Goal: Task Accomplishment & Management: Use online tool/utility

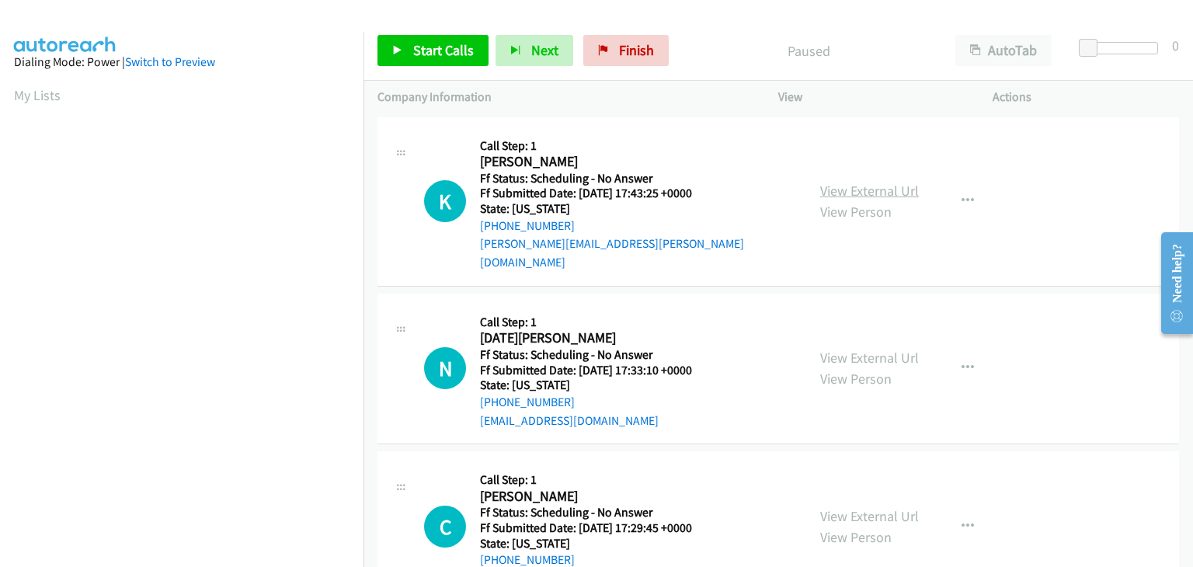
click at [875, 182] on link "View External Url" at bounding box center [869, 191] width 99 height 18
click at [441, 45] on span "Start Calls" at bounding box center [443, 50] width 61 height 18
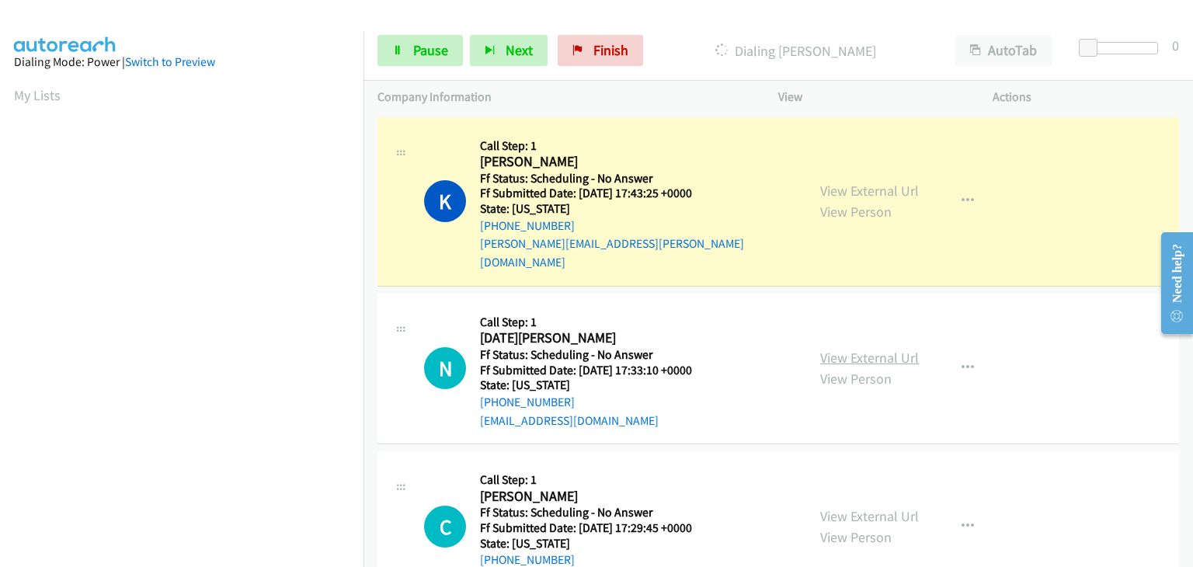
click at [837, 349] on link "View External Url" at bounding box center [869, 358] width 99 height 18
click at [854, 507] on link "View External Url" at bounding box center [869, 516] width 99 height 18
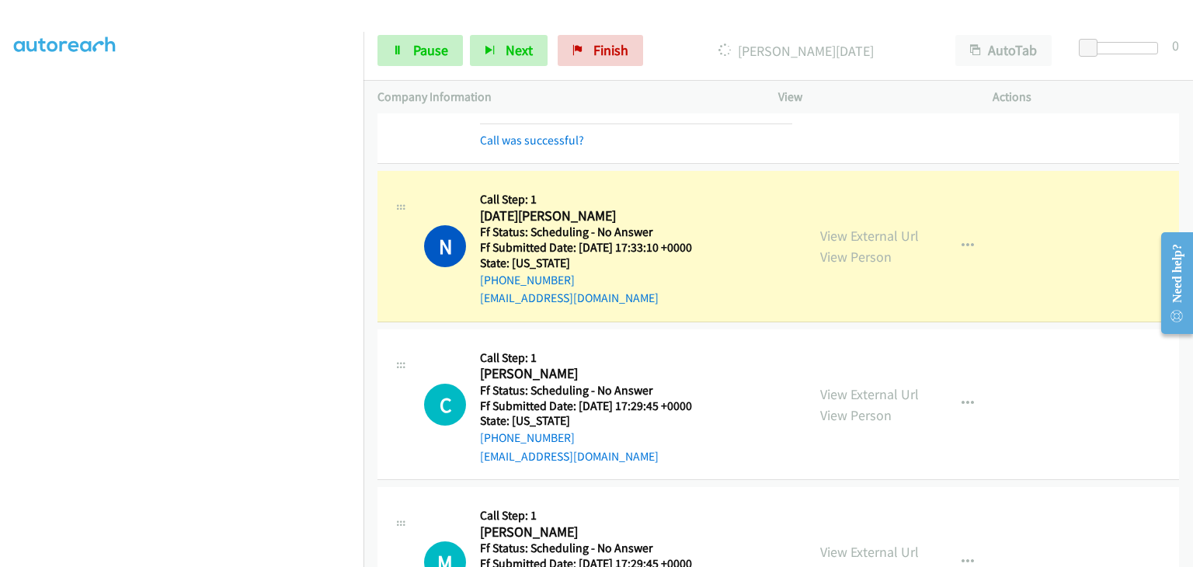
scroll to position [233, 0]
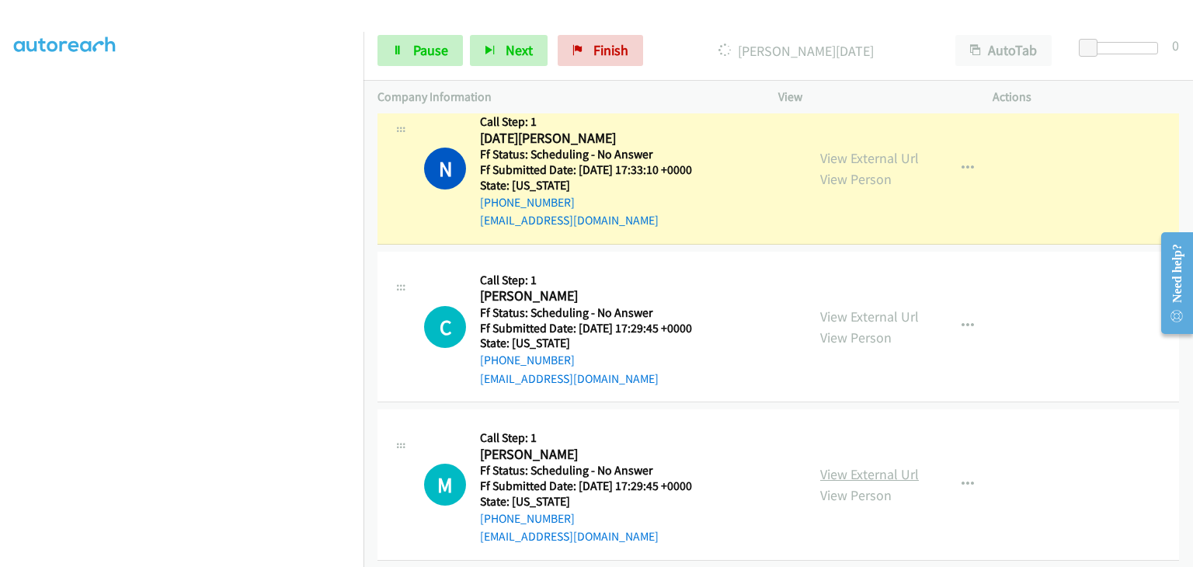
click at [857, 465] on link "View External Url" at bounding box center [869, 474] width 99 height 18
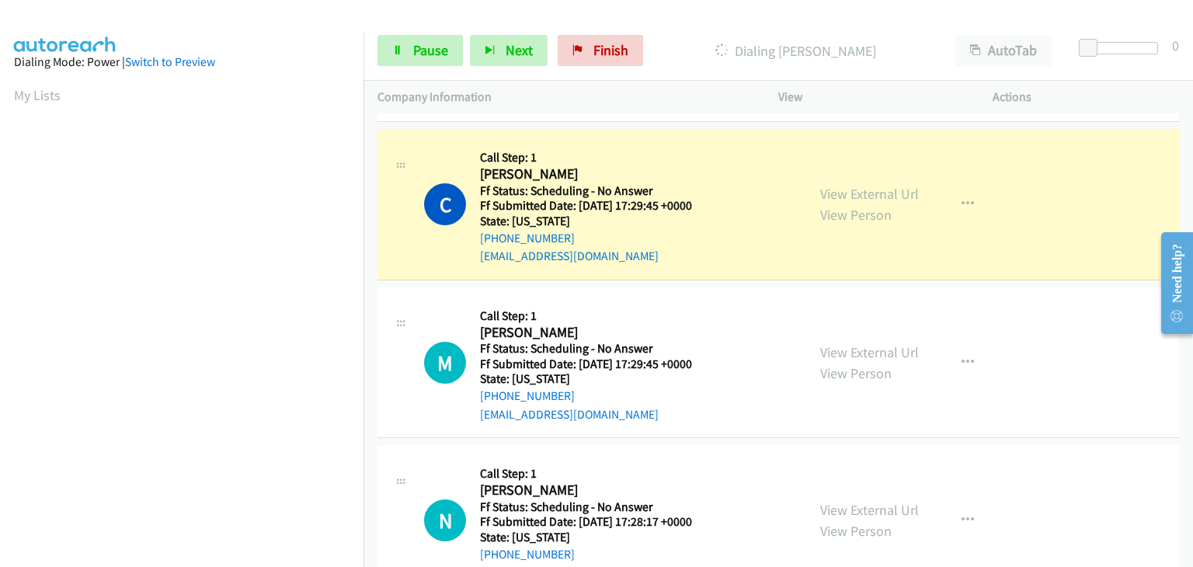
scroll to position [304, 0]
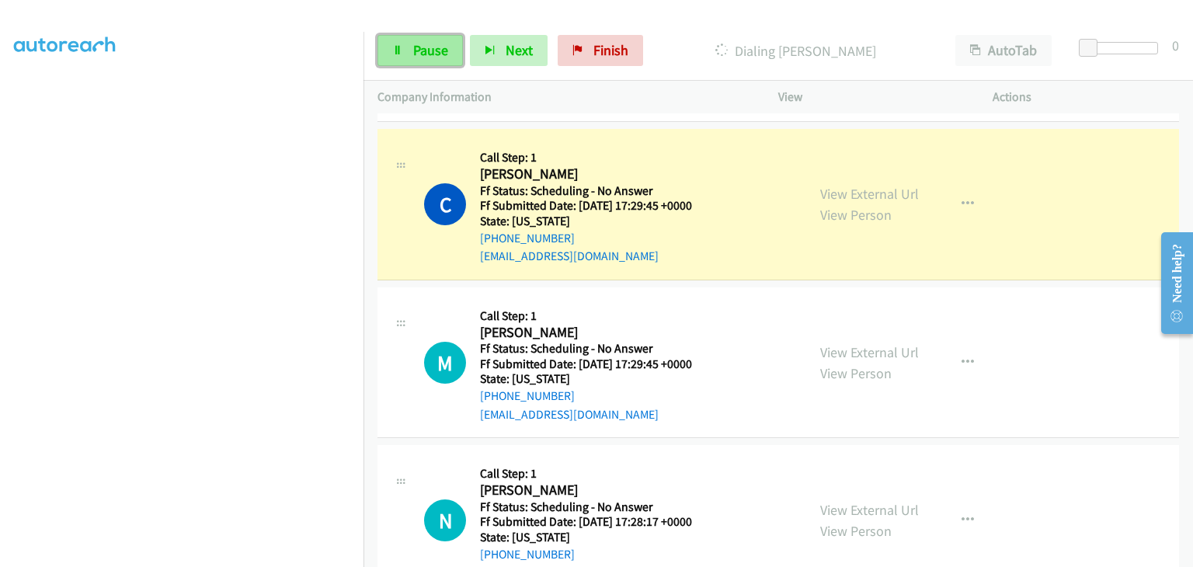
click at [413, 39] on link "Pause" at bounding box center [419, 50] width 85 height 31
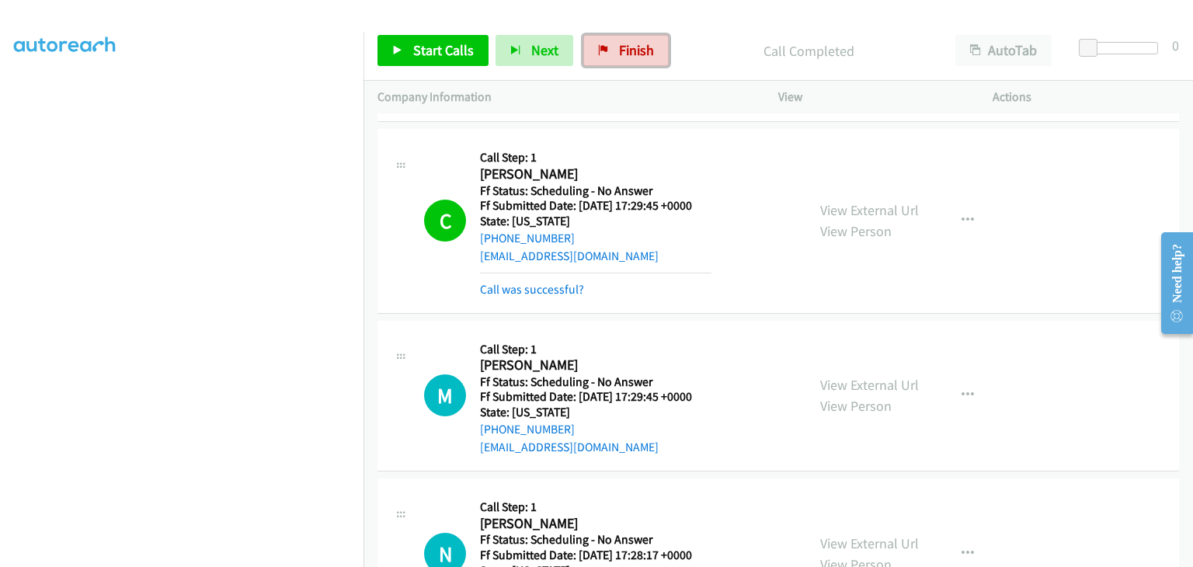
drag, startPoint x: 628, startPoint y: 61, endPoint x: 628, endPoint y: 75, distance: 14.8
click at [628, 61] on link "Finish" at bounding box center [625, 50] width 85 height 31
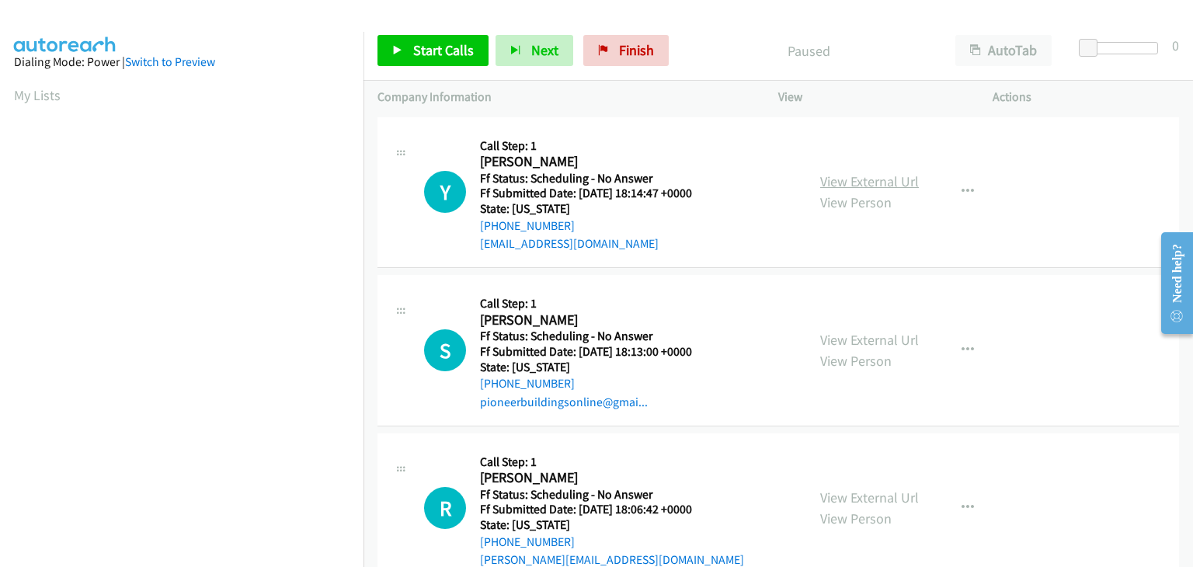
click at [831, 184] on link "View External Url" at bounding box center [869, 181] width 99 height 18
click at [878, 331] on link "View External Url" at bounding box center [869, 340] width 99 height 18
click at [859, 503] on link "View External Url" at bounding box center [869, 498] width 99 height 18
click at [820, 489] on link "View External Url" at bounding box center [869, 498] width 99 height 18
drag, startPoint x: 412, startPoint y: 47, endPoint x: 792, endPoint y: 76, distance: 380.9
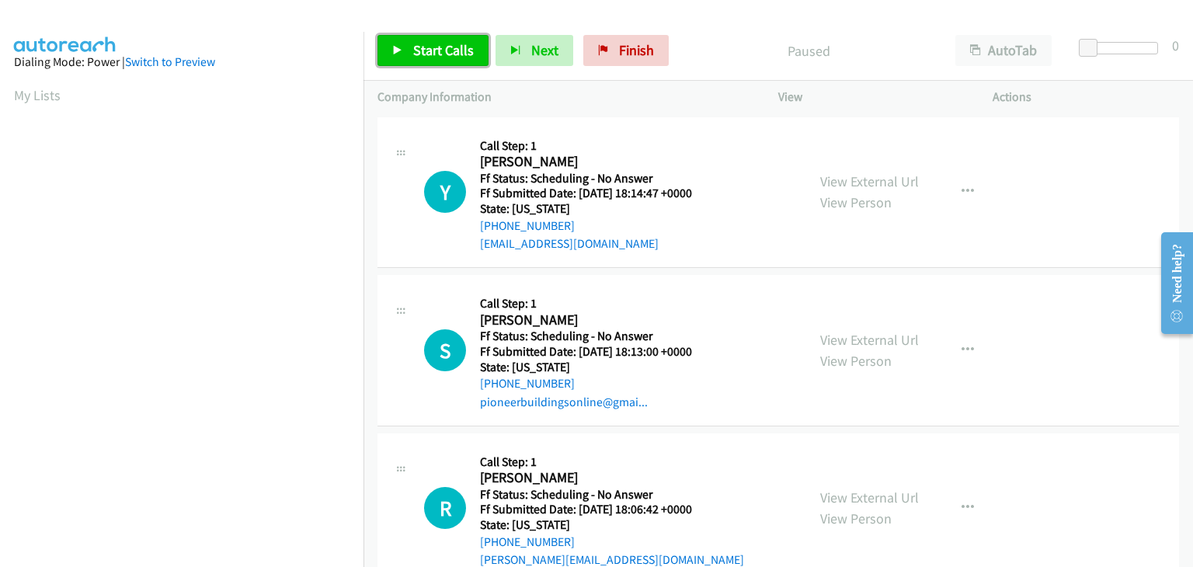
click at [413, 47] on span "Start Calls" at bounding box center [443, 50] width 61 height 18
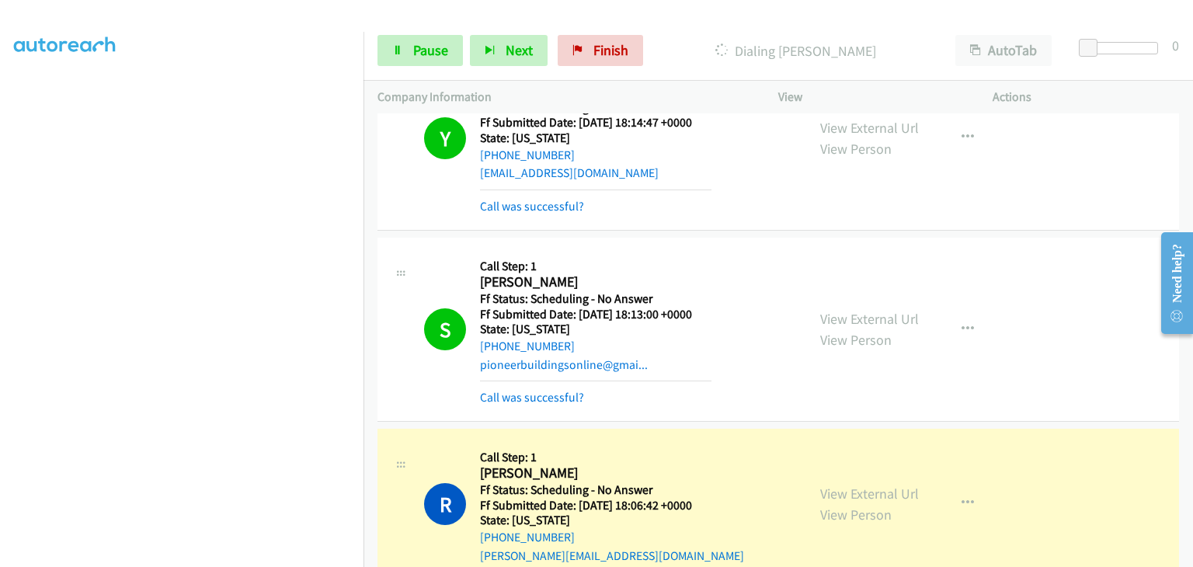
scroll to position [155, 0]
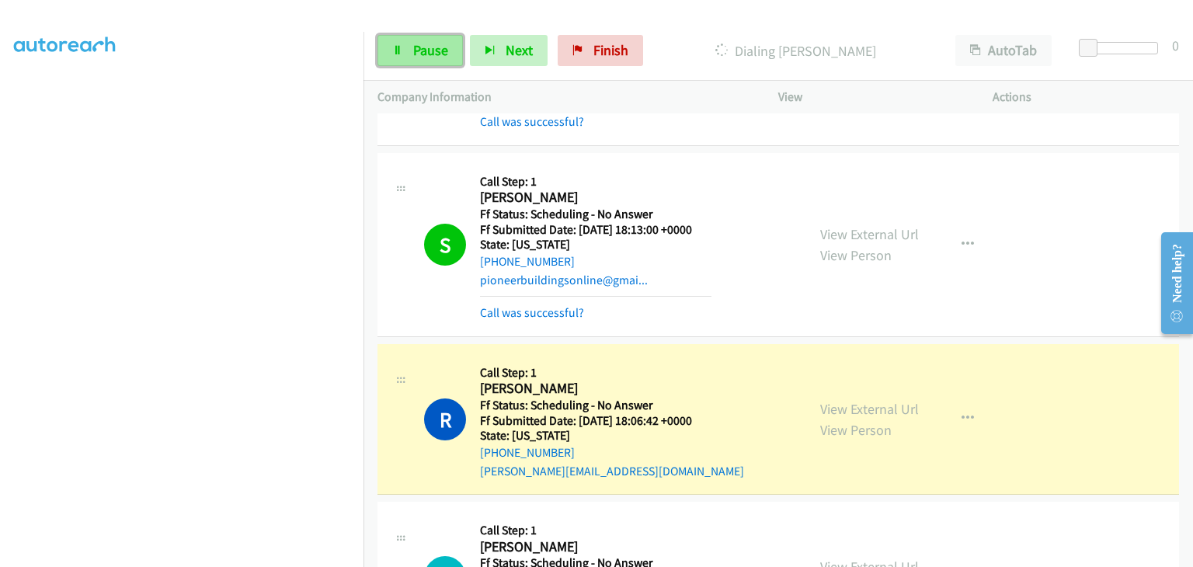
click at [435, 51] on span "Pause" at bounding box center [430, 50] width 35 height 18
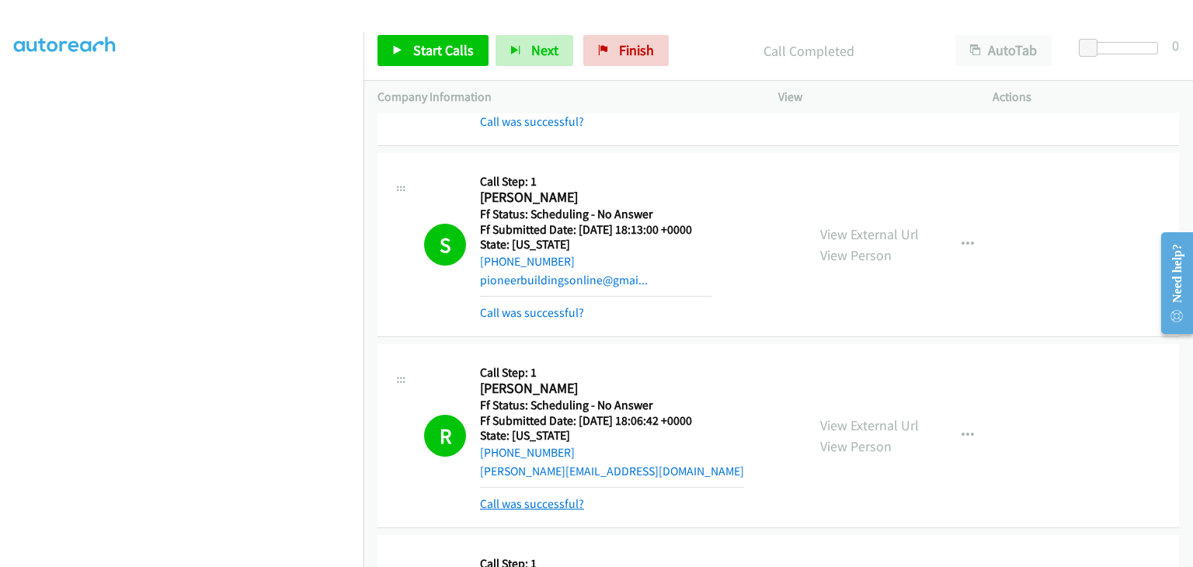
click at [508, 498] on link "Call was successful?" at bounding box center [532, 503] width 104 height 15
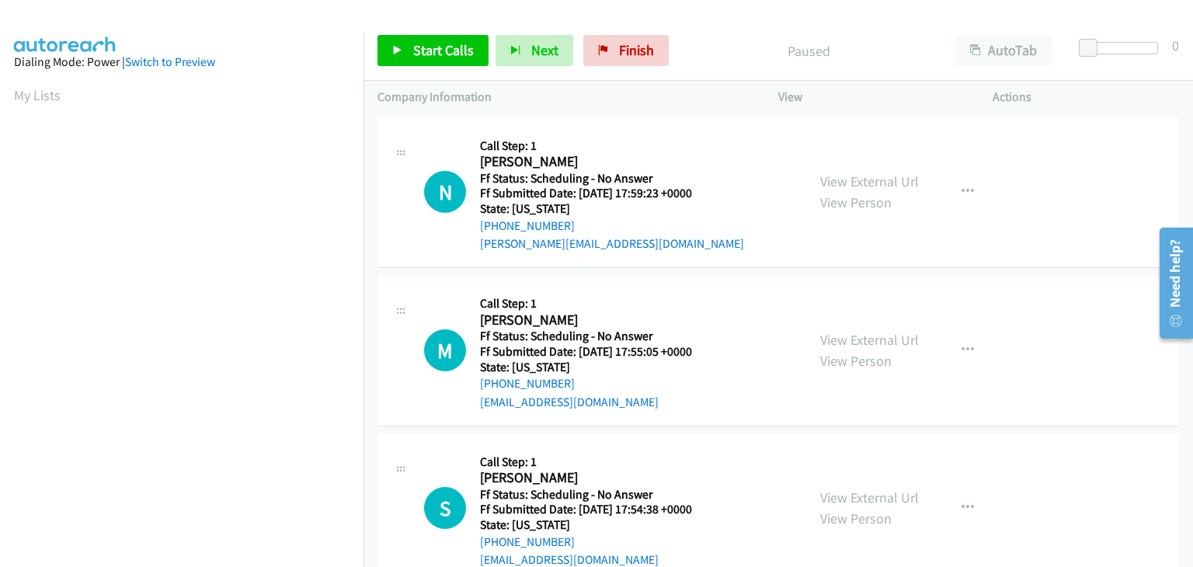
scroll to position [304, 0]
click at [848, 184] on link "View External Url" at bounding box center [869, 181] width 99 height 18
click at [867, 336] on link "View External Url" at bounding box center [869, 340] width 99 height 18
click at [848, 490] on link "View External Url" at bounding box center [869, 498] width 99 height 18
click at [450, 45] on span "Start Calls" at bounding box center [443, 50] width 61 height 18
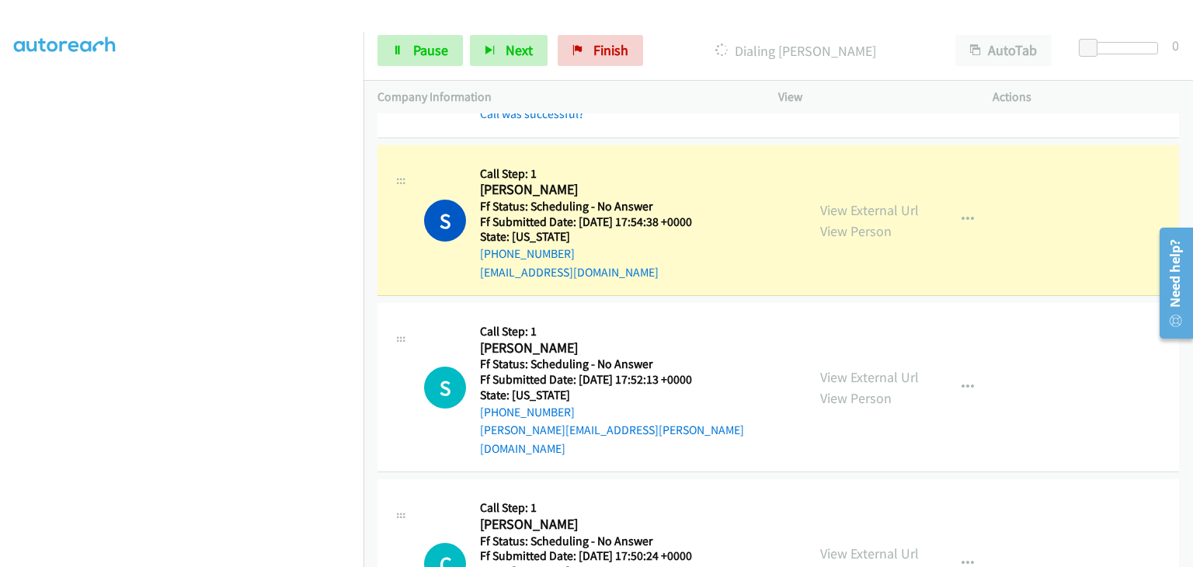
scroll to position [388, 0]
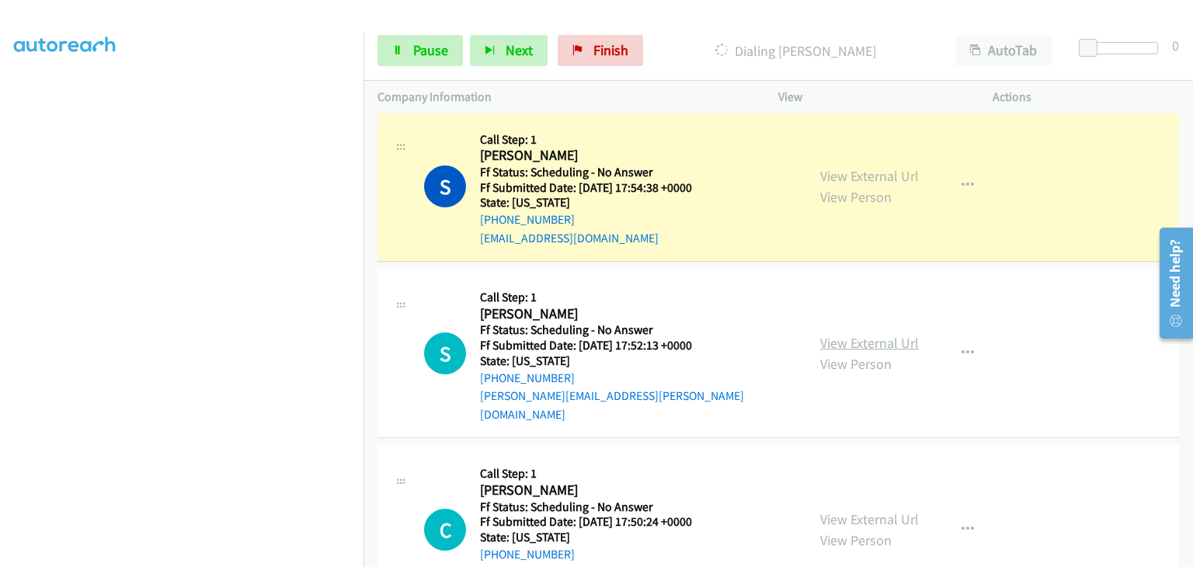
click at [837, 334] on link "View External Url" at bounding box center [869, 343] width 99 height 18
click at [868, 510] on link "View External Url" at bounding box center [869, 519] width 99 height 18
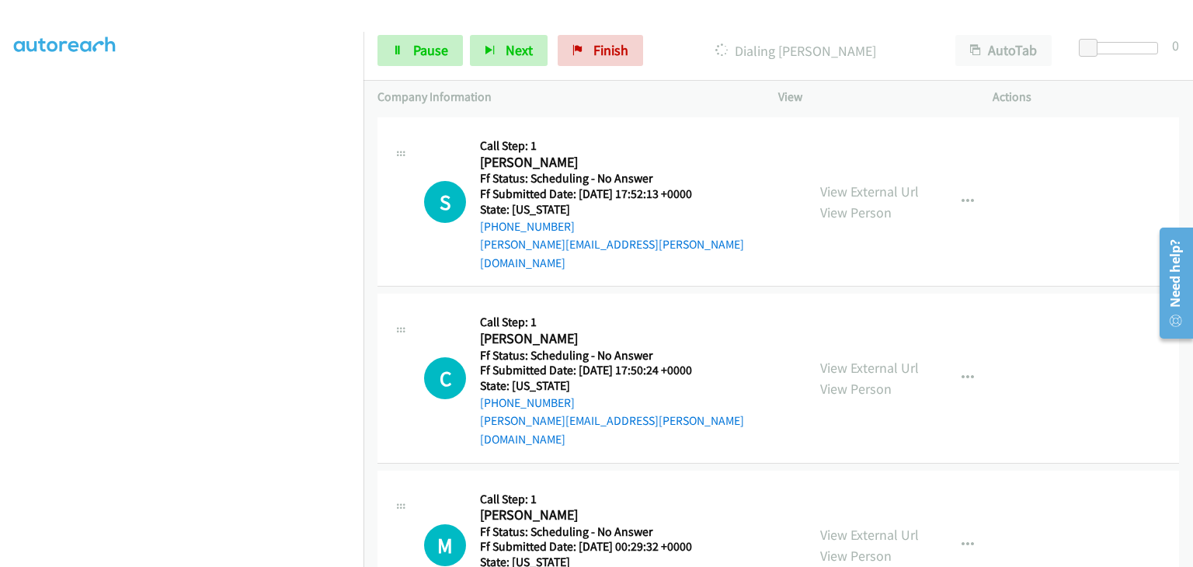
scroll to position [544, 0]
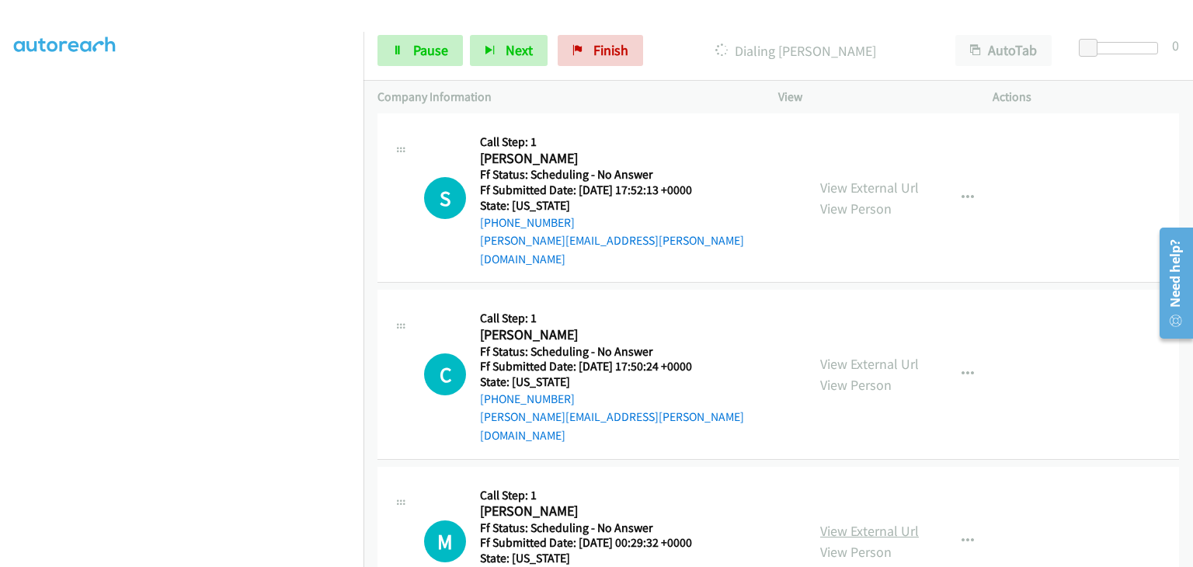
click at [867, 522] on link "View External Url" at bounding box center [869, 531] width 99 height 18
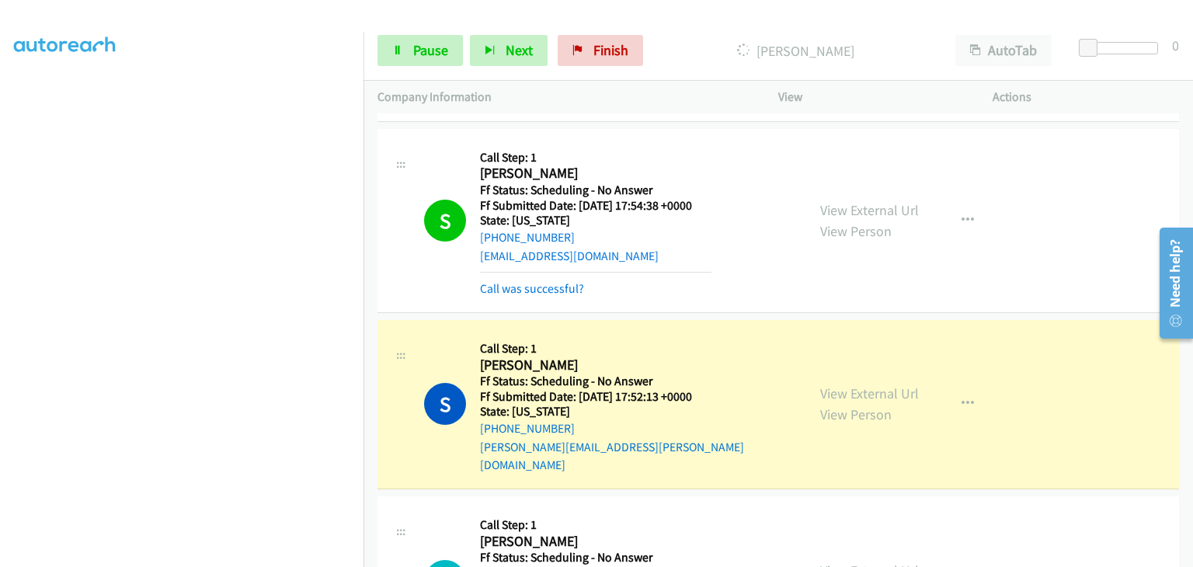
scroll to position [343, 0]
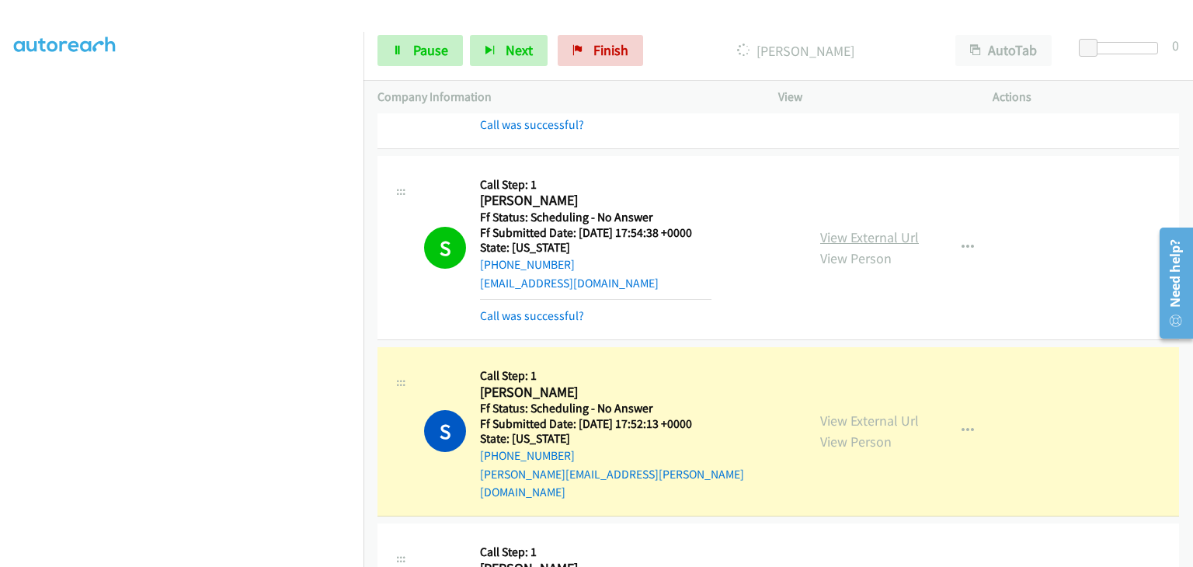
click at [845, 228] on link "View External Url" at bounding box center [869, 237] width 99 height 18
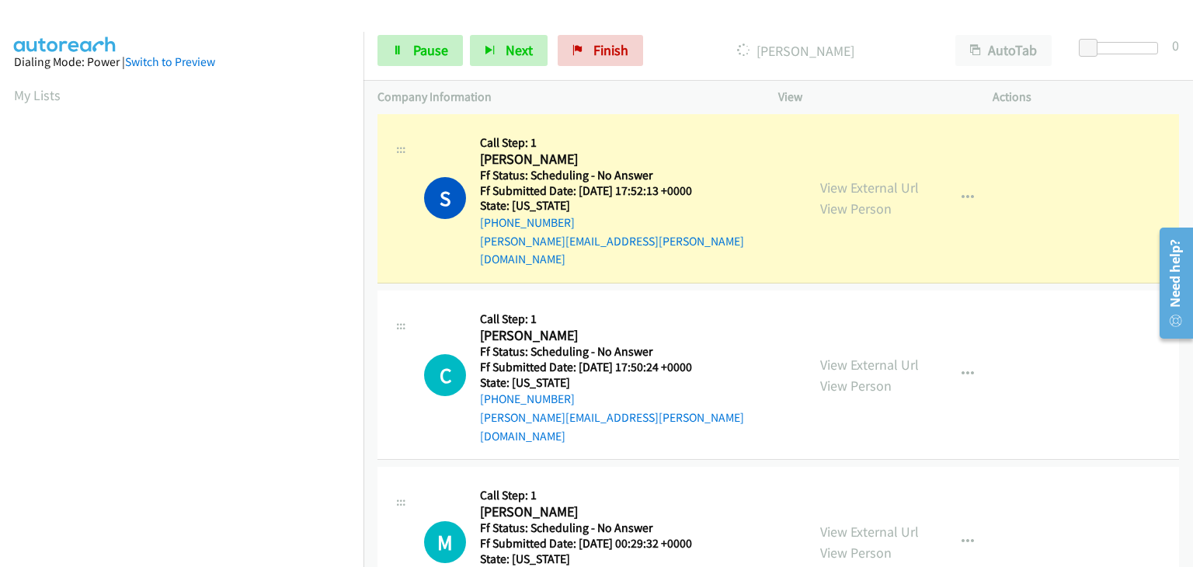
scroll to position [304, 0]
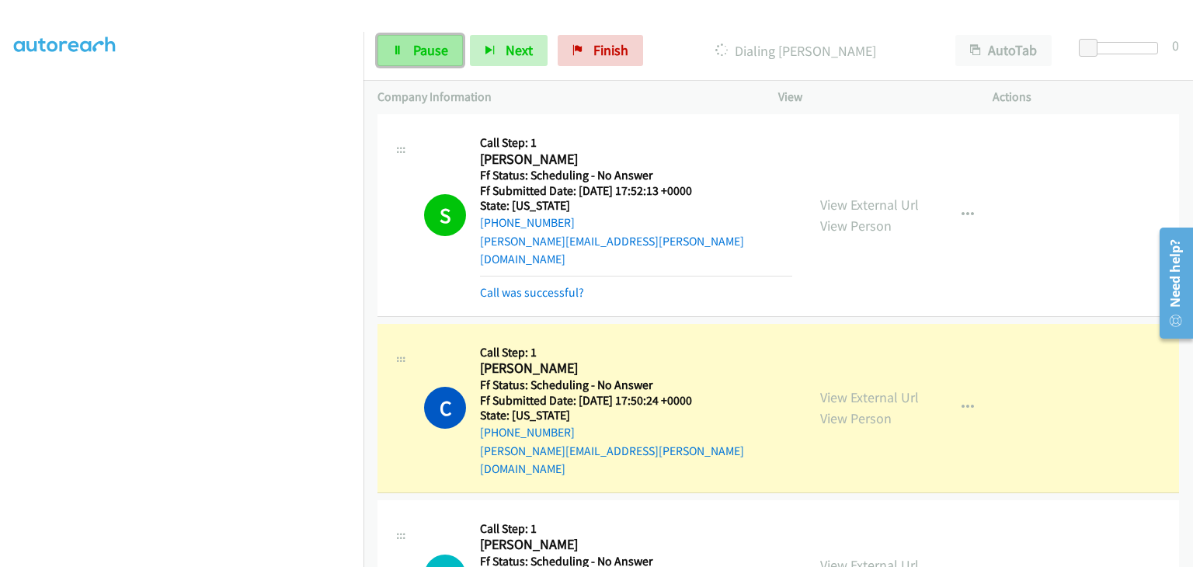
click at [411, 53] on link "Pause" at bounding box center [419, 50] width 85 height 31
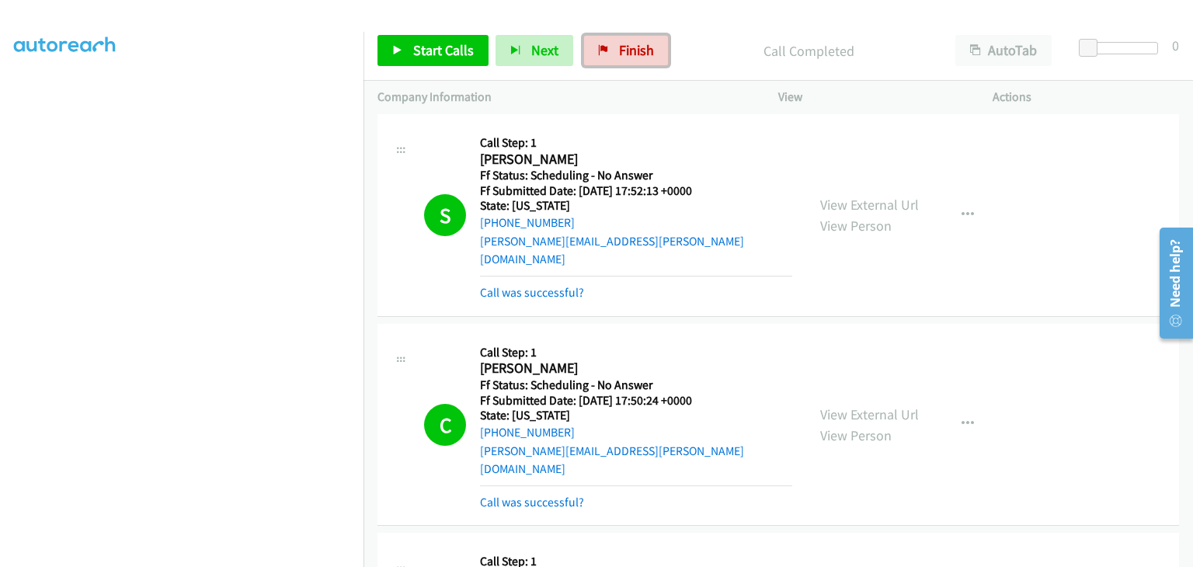
drag, startPoint x: 618, startPoint y: 47, endPoint x: 631, endPoint y: 69, distance: 25.0
click at [619, 47] on span "Finish" at bounding box center [636, 50] width 35 height 18
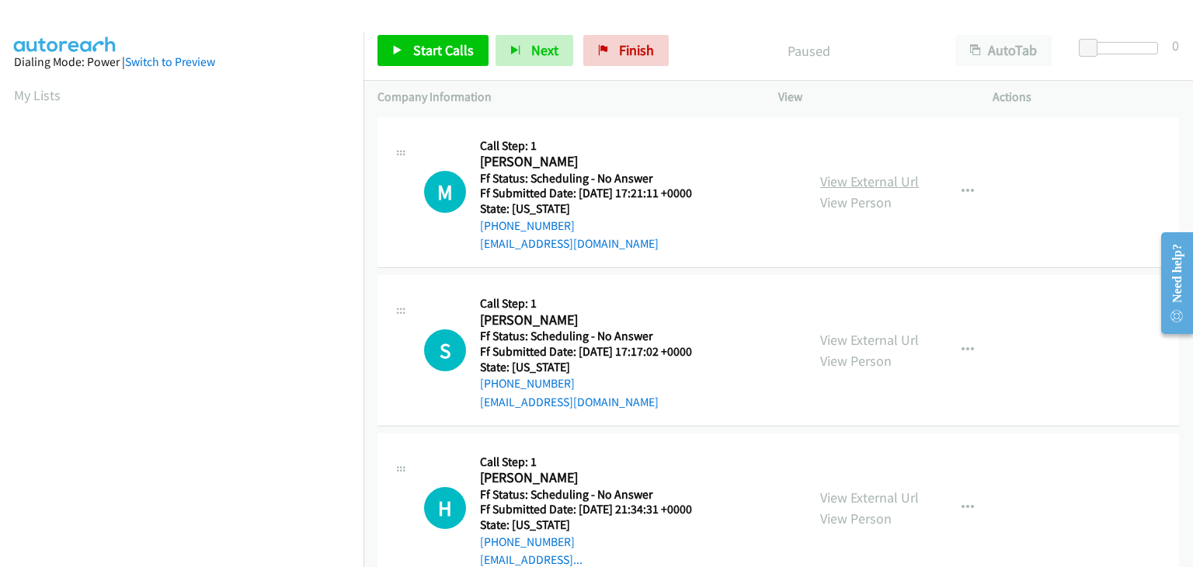
click at [836, 186] on link "View External Url" at bounding box center [869, 181] width 99 height 18
click at [836, 332] on link "View External Url" at bounding box center [869, 340] width 99 height 18
click at [842, 495] on link "View External Url" at bounding box center [869, 498] width 99 height 18
drag, startPoint x: 474, startPoint y: 54, endPoint x: 500, endPoint y: 54, distance: 26.4
click at [474, 54] on link "Start Calls" at bounding box center [432, 50] width 111 height 31
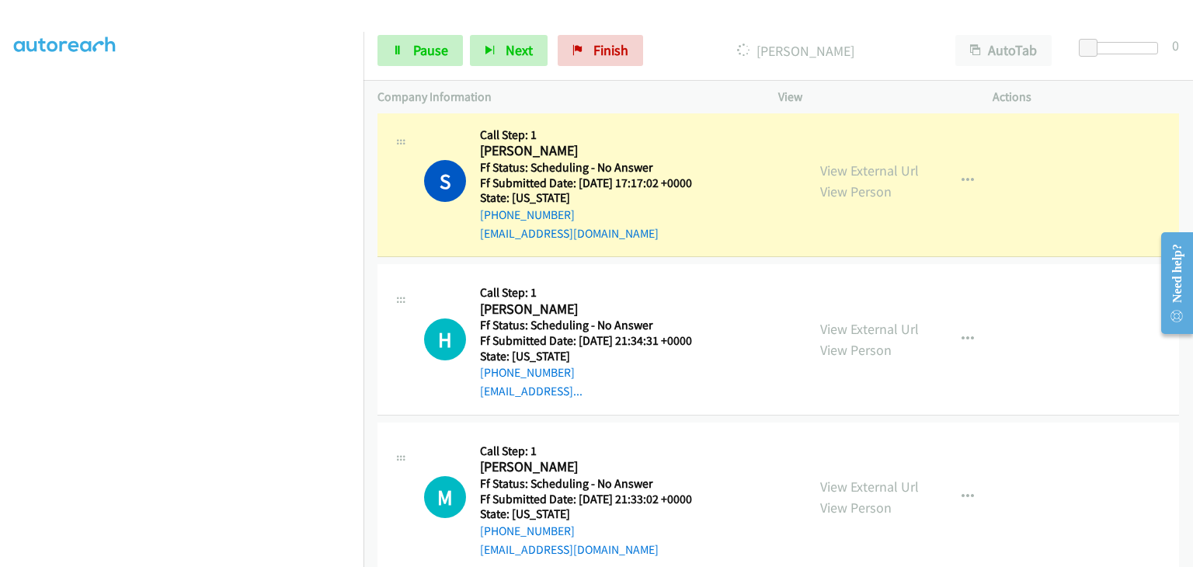
scroll to position [233, 0]
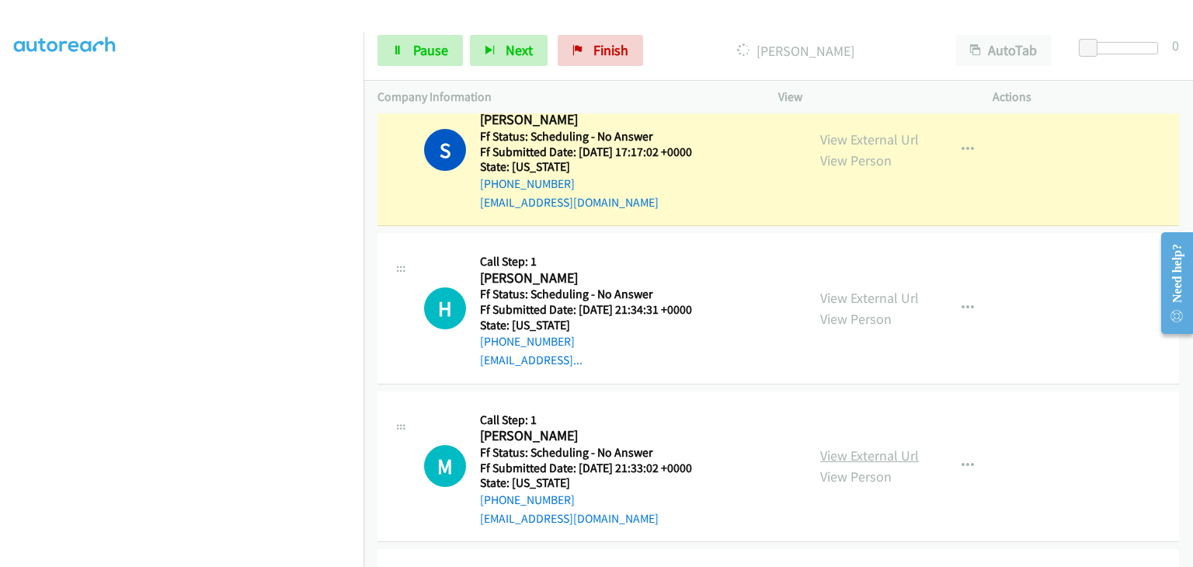
click at [852, 448] on link "View External Url" at bounding box center [869, 456] width 99 height 18
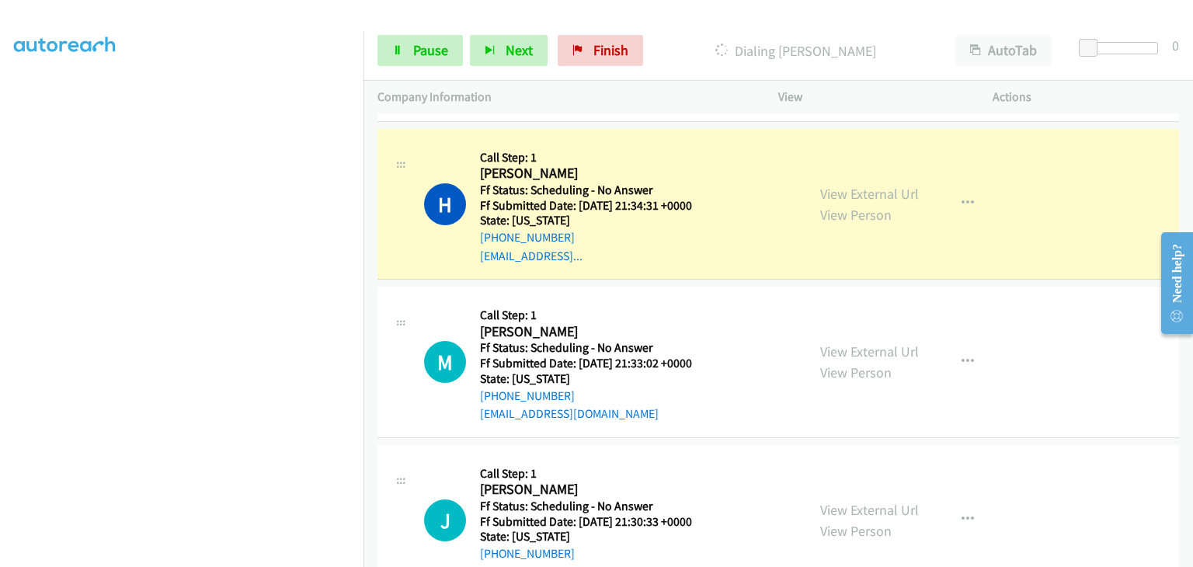
scroll to position [388, 0]
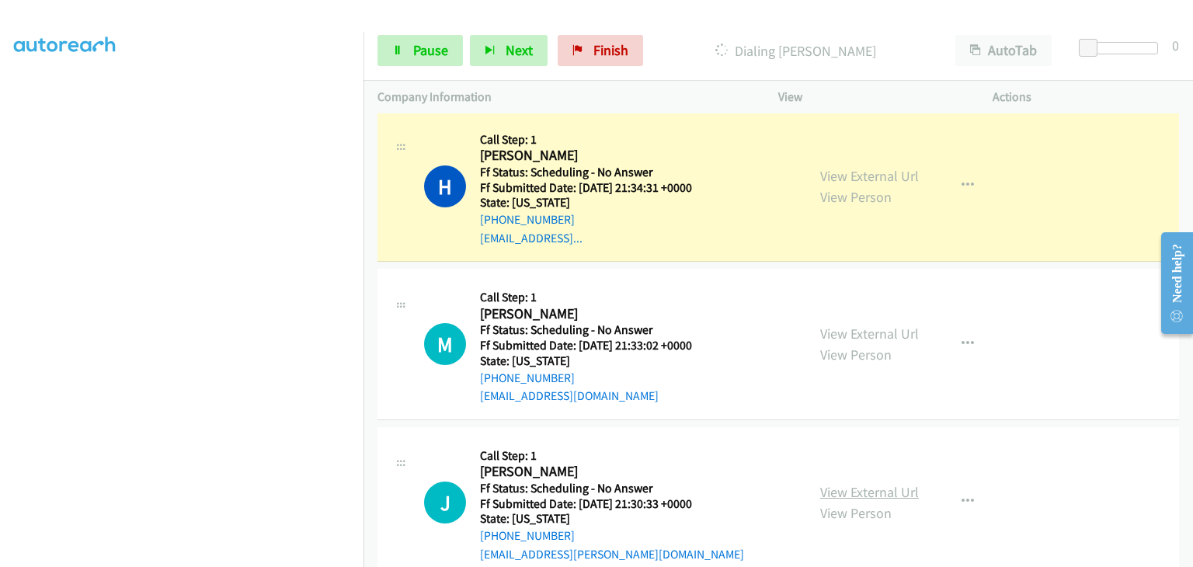
click at [847, 486] on link "View External Url" at bounding box center [869, 492] width 99 height 18
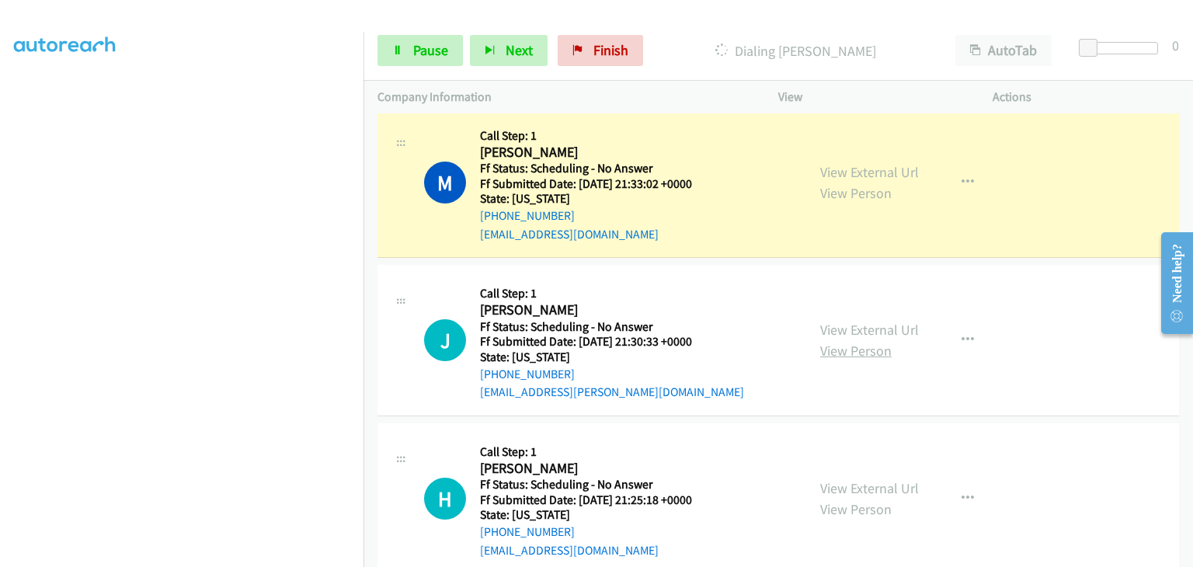
scroll to position [621, 0]
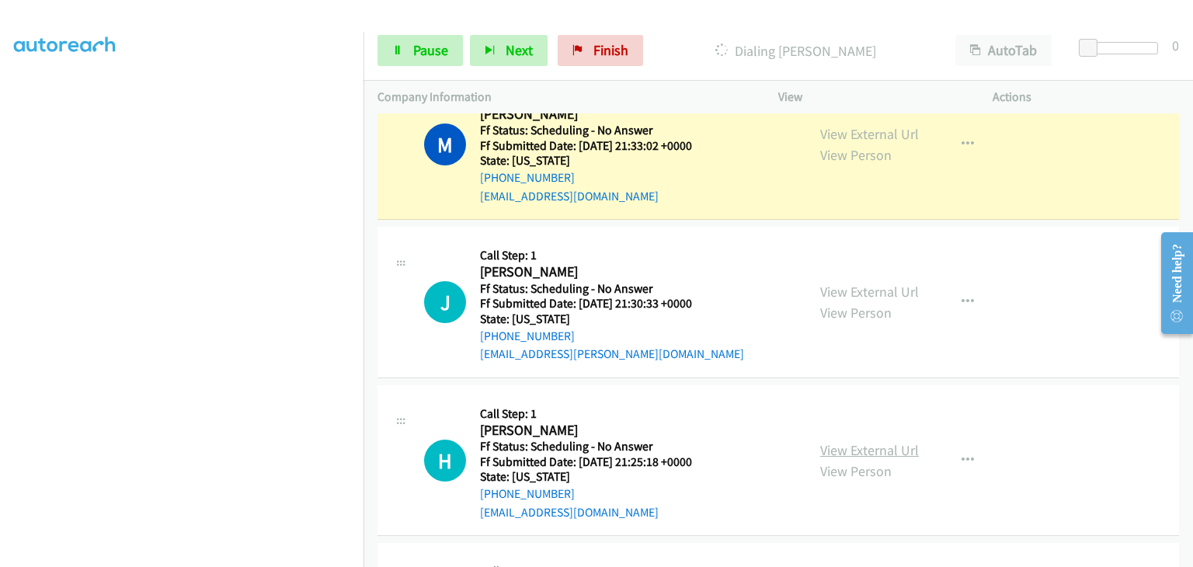
click at [858, 444] on link "View External Url" at bounding box center [869, 450] width 99 height 18
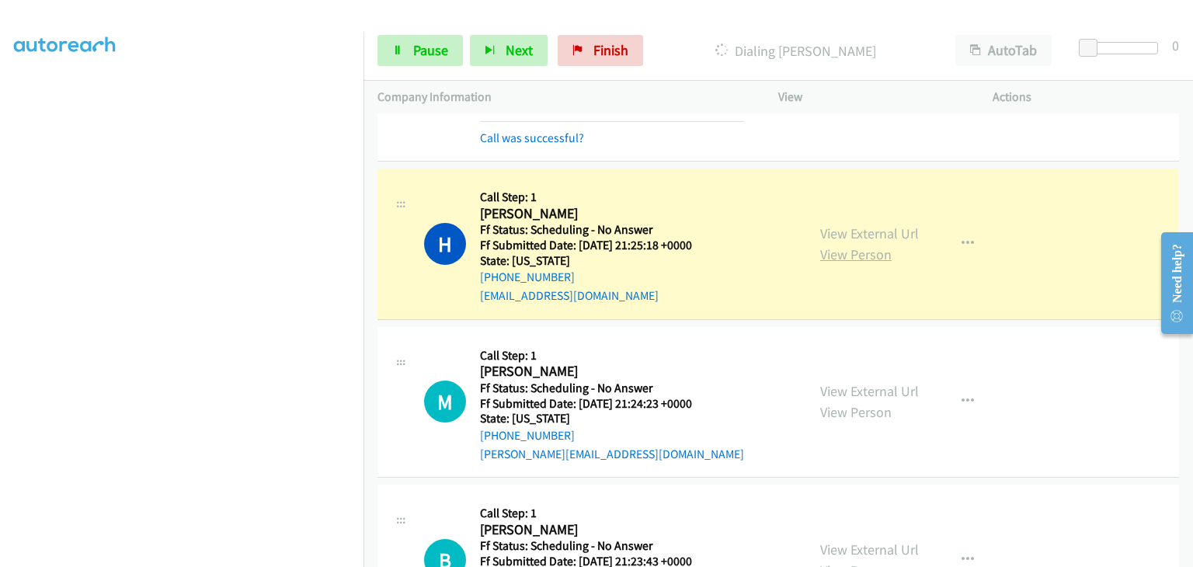
scroll to position [932, 0]
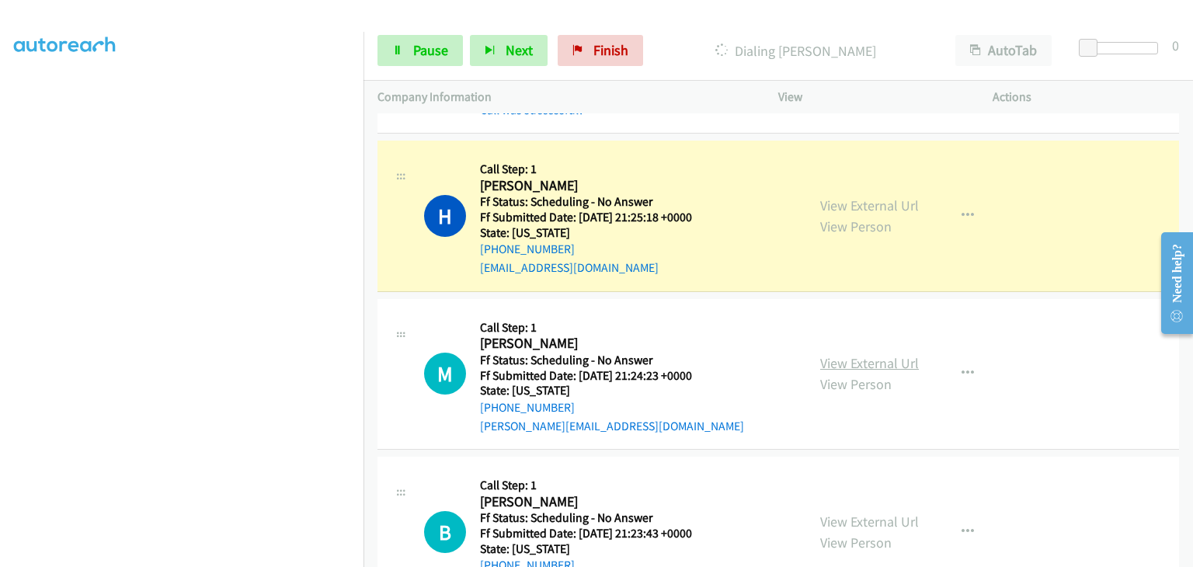
click at [881, 353] on div "View External Url View Person" at bounding box center [869, 374] width 99 height 42
click at [878, 354] on link "View External Url" at bounding box center [869, 363] width 99 height 18
click at [852, 513] on link "View External Url" at bounding box center [869, 522] width 99 height 18
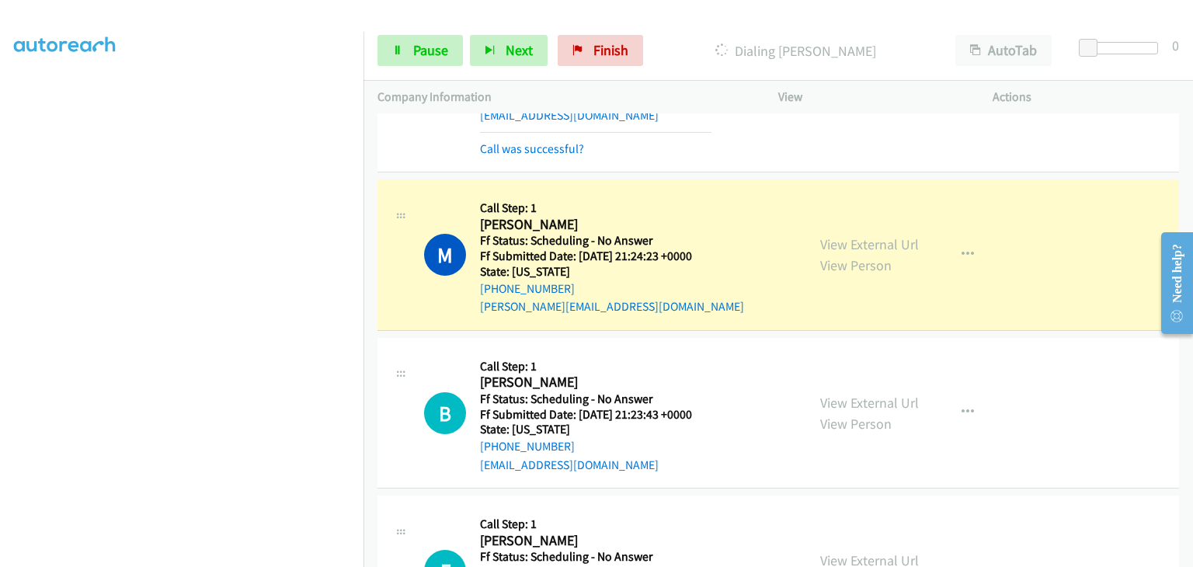
scroll to position [1087, 0]
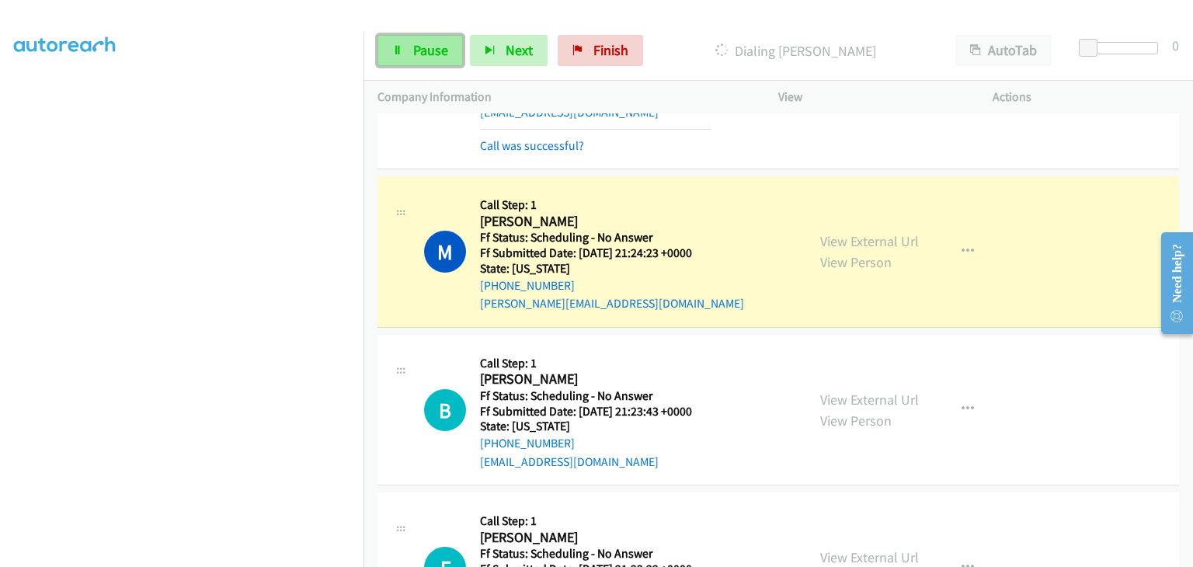
click at [430, 53] on span "Pause" at bounding box center [430, 50] width 35 height 18
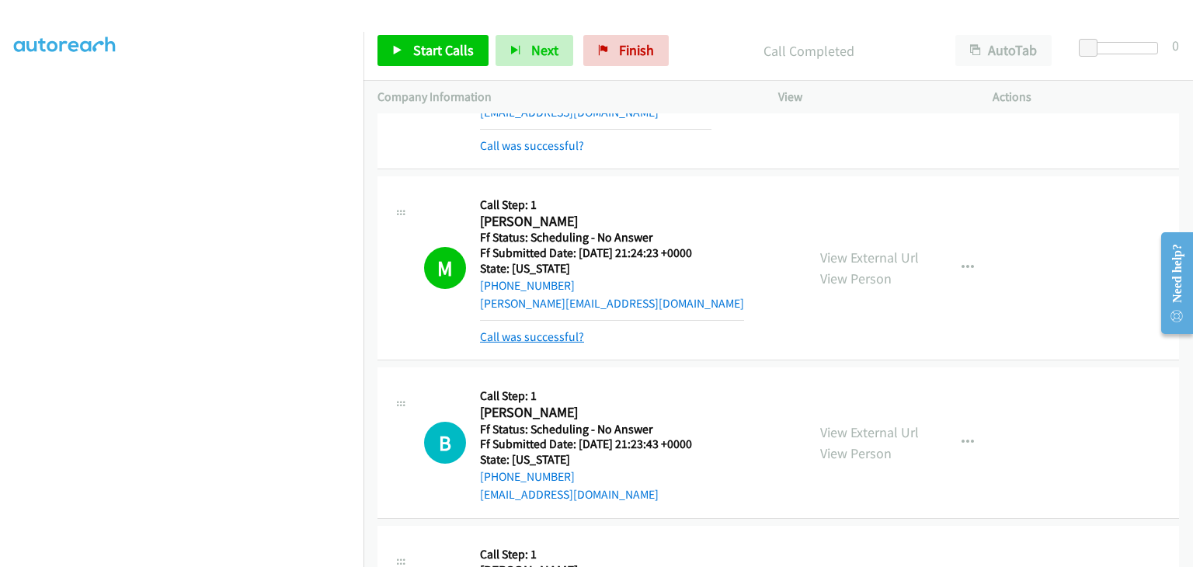
click at [561, 332] on link "Call was successful?" at bounding box center [532, 336] width 104 height 15
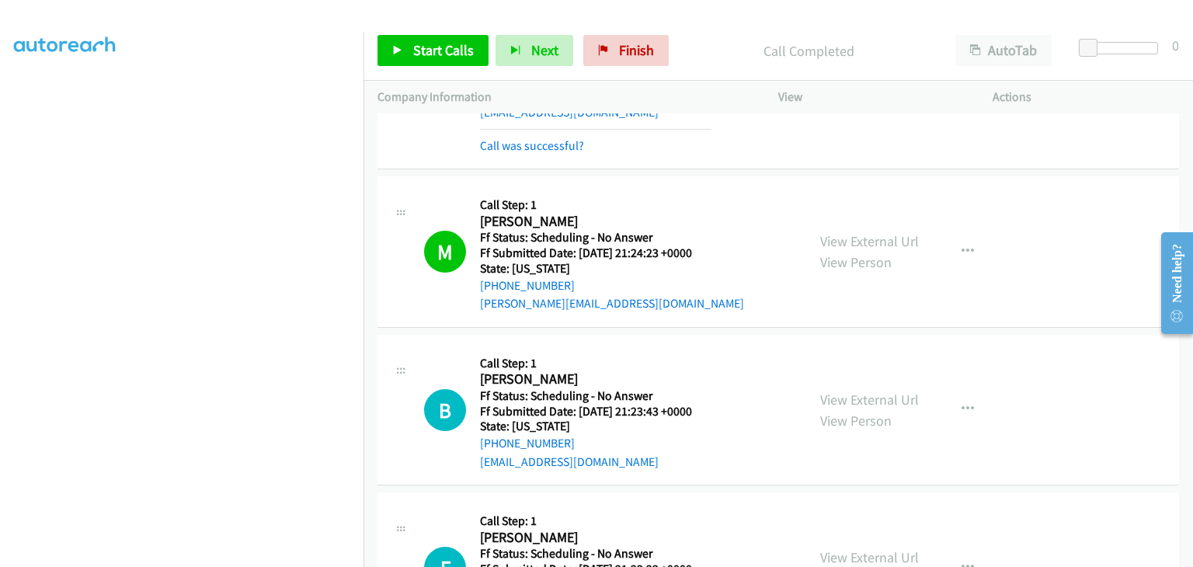
scroll to position [1165, 0]
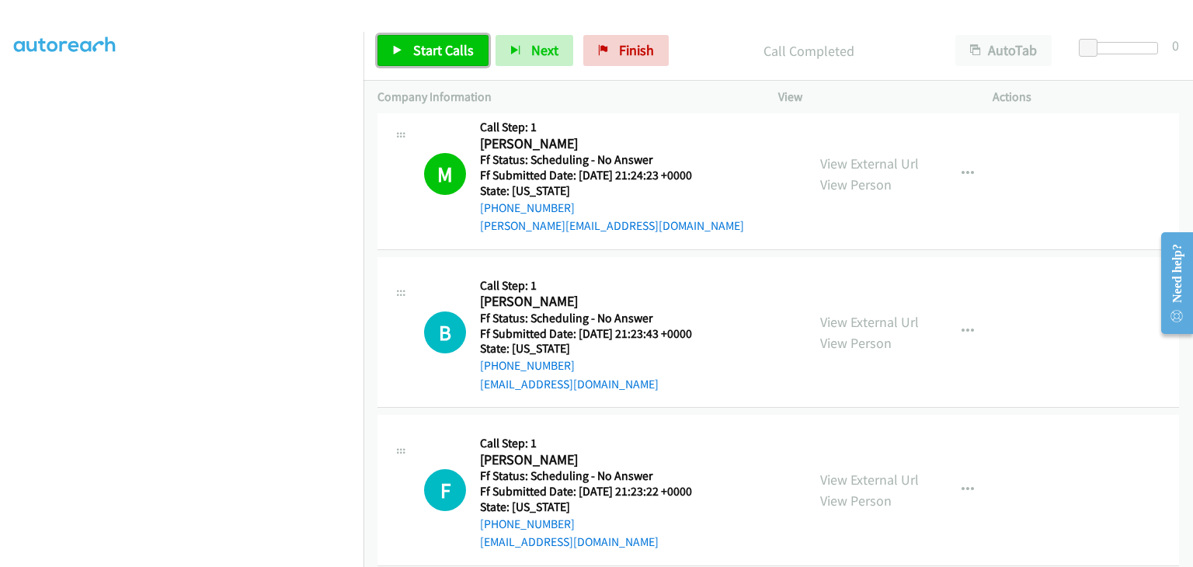
click at [466, 54] on span "Start Calls" at bounding box center [443, 50] width 61 height 18
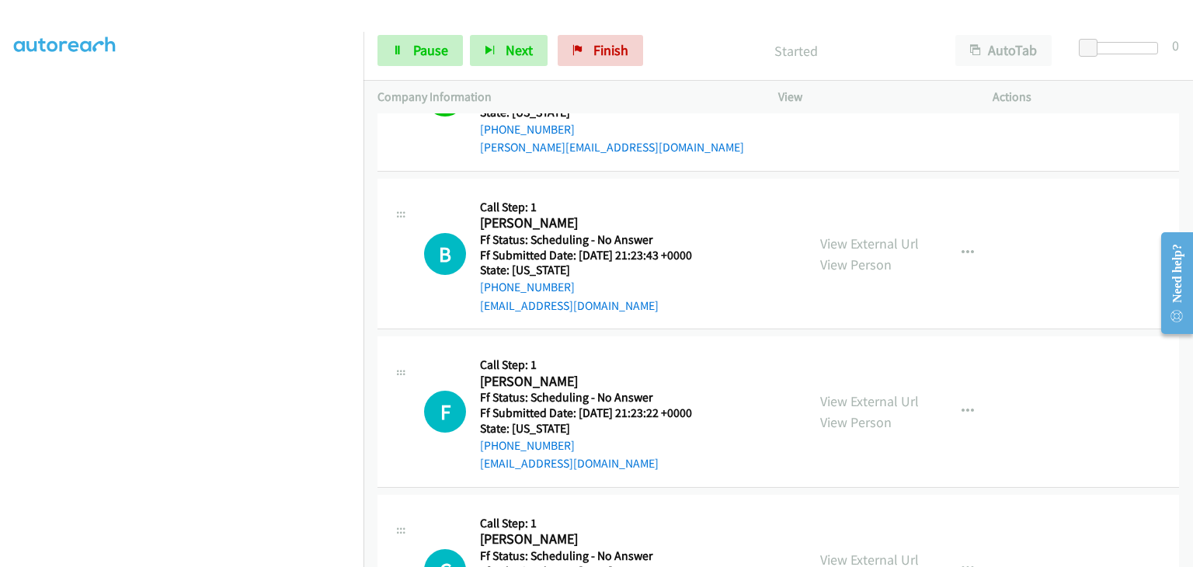
scroll to position [1320, 0]
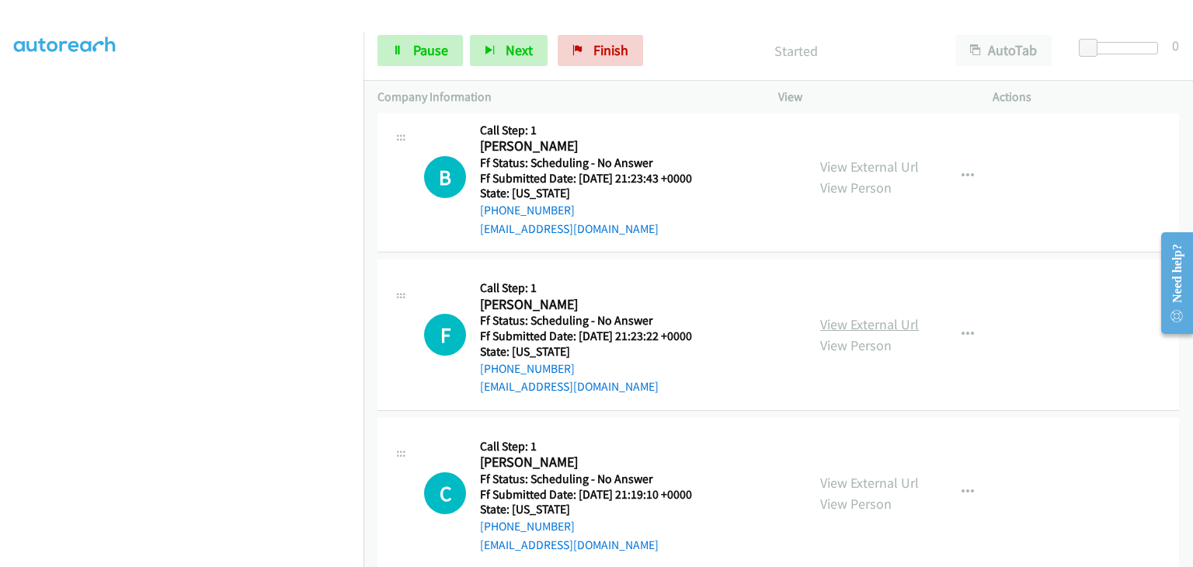
click at [861, 323] on link "View External Url" at bounding box center [869, 324] width 99 height 18
click at [867, 475] on link "View External Url" at bounding box center [869, 483] width 99 height 18
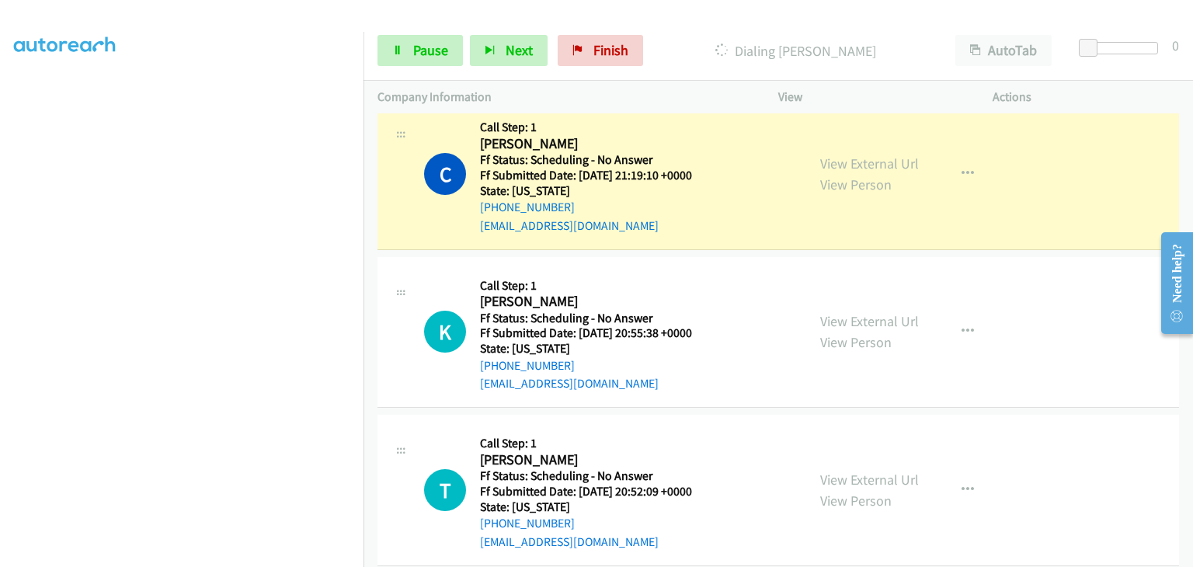
scroll to position [1709, 0]
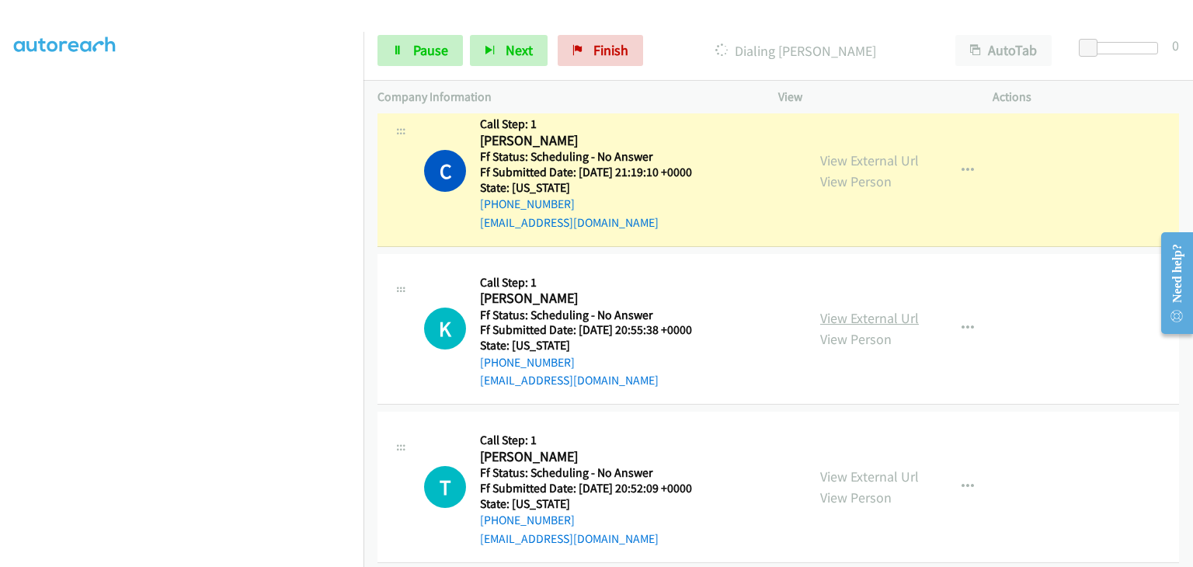
click at [857, 321] on link "View External Url" at bounding box center [869, 318] width 99 height 18
click at [857, 473] on link "View External Url" at bounding box center [869, 477] width 99 height 18
click at [422, 61] on link "Pause" at bounding box center [419, 50] width 85 height 31
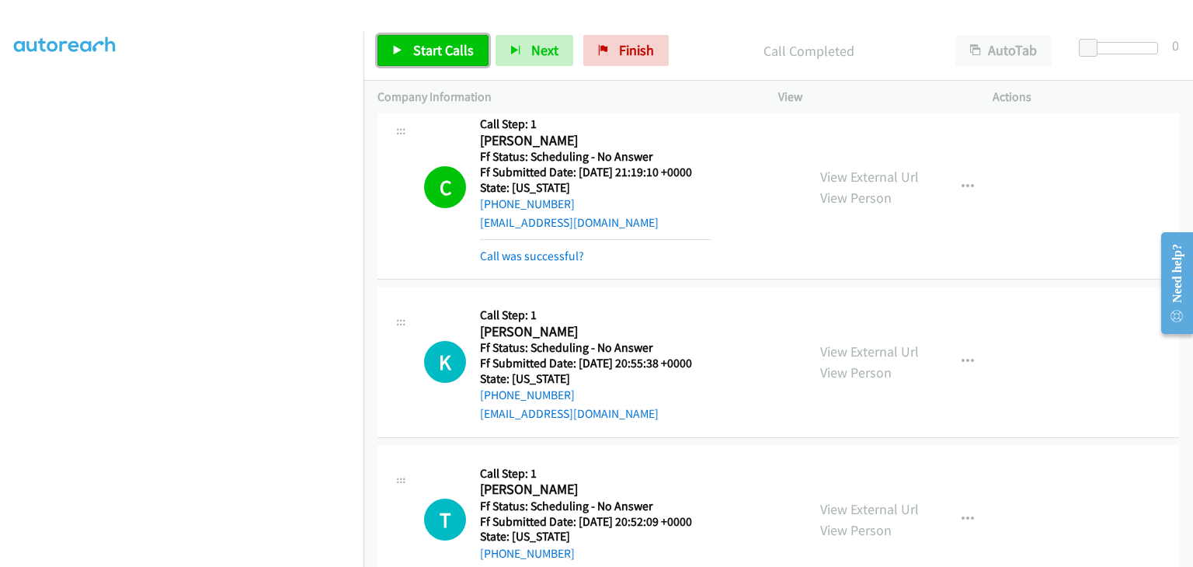
click at [433, 63] on link "Start Calls" at bounding box center [432, 50] width 111 height 31
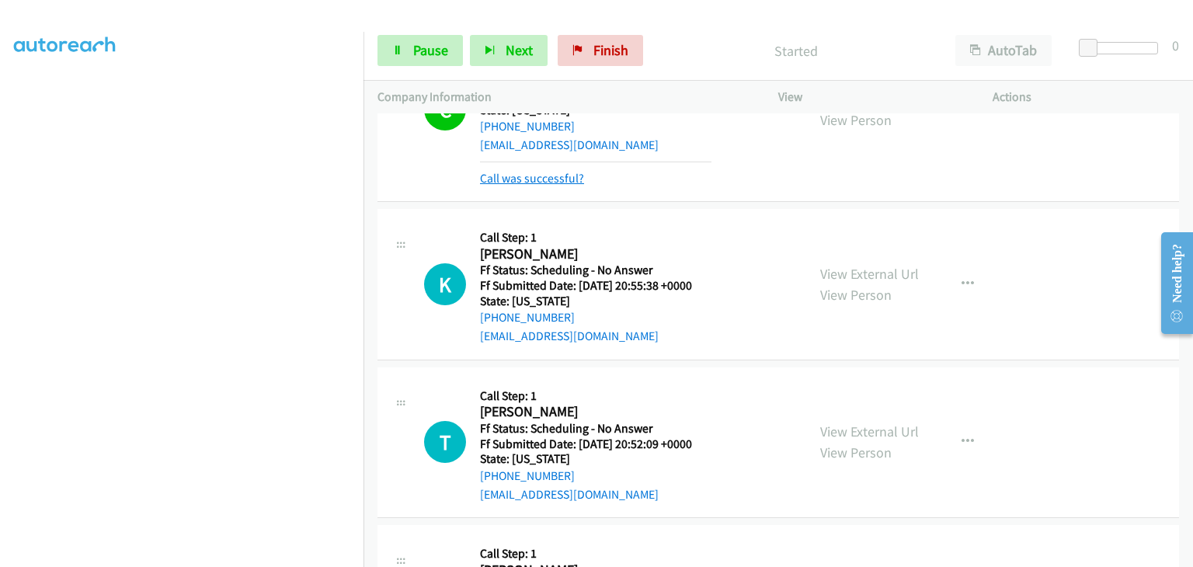
click at [563, 173] on link "Call was successful?" at bounding box center [532, 178] width 104 height 15
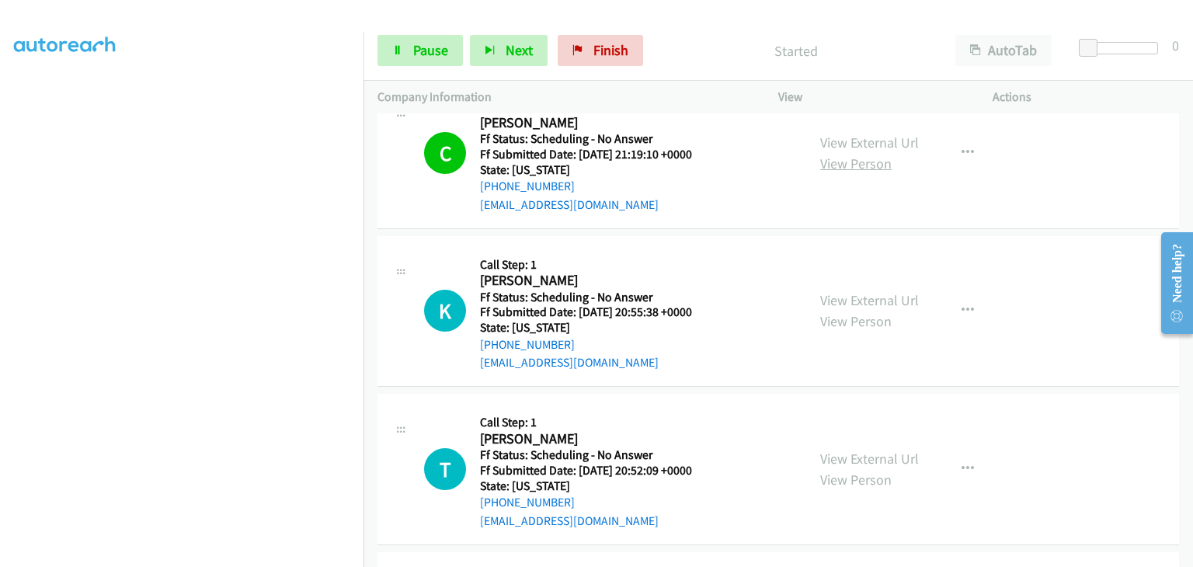
scroll to position [1692, 0]
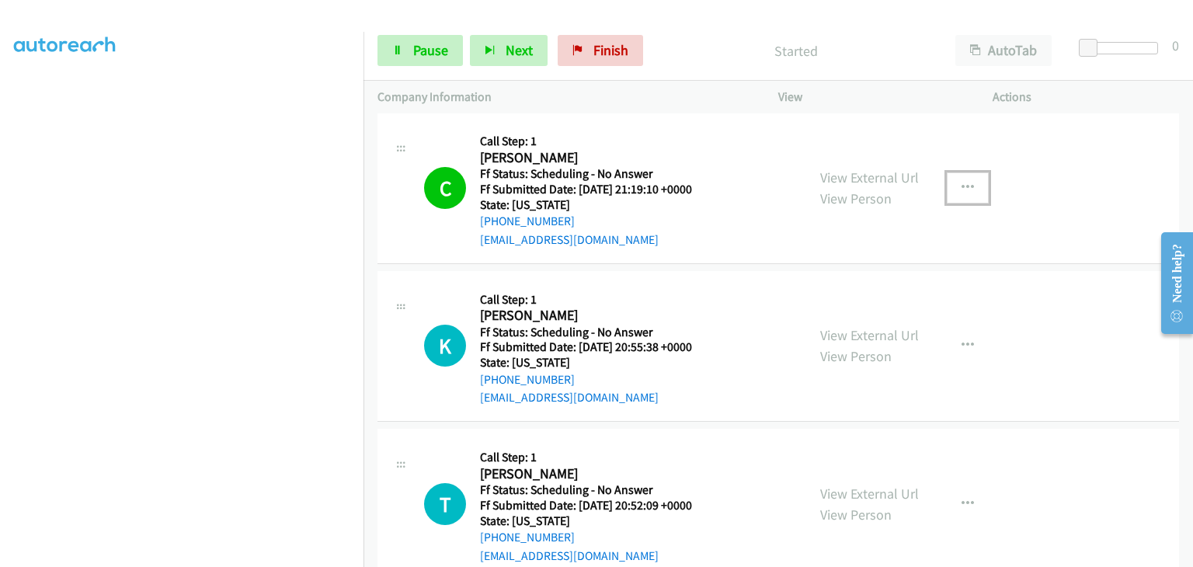
drag, startPoint x: 947, startPoint y: 180, endPoint x: 960, endPoint y: 206, distance: 28.8
click at [947, 179] on button "button" at bounding box center [968, 187] width 42 height 31
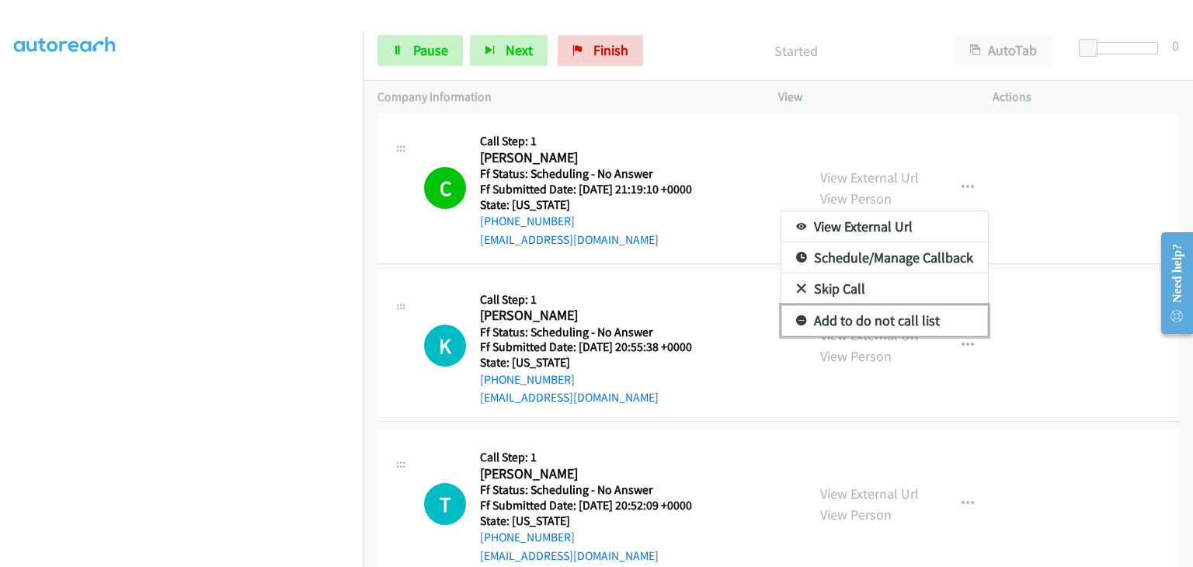
click at [895, 319] on link "Add to do not call list" at bounding box center [884, 320] width 207 height 31
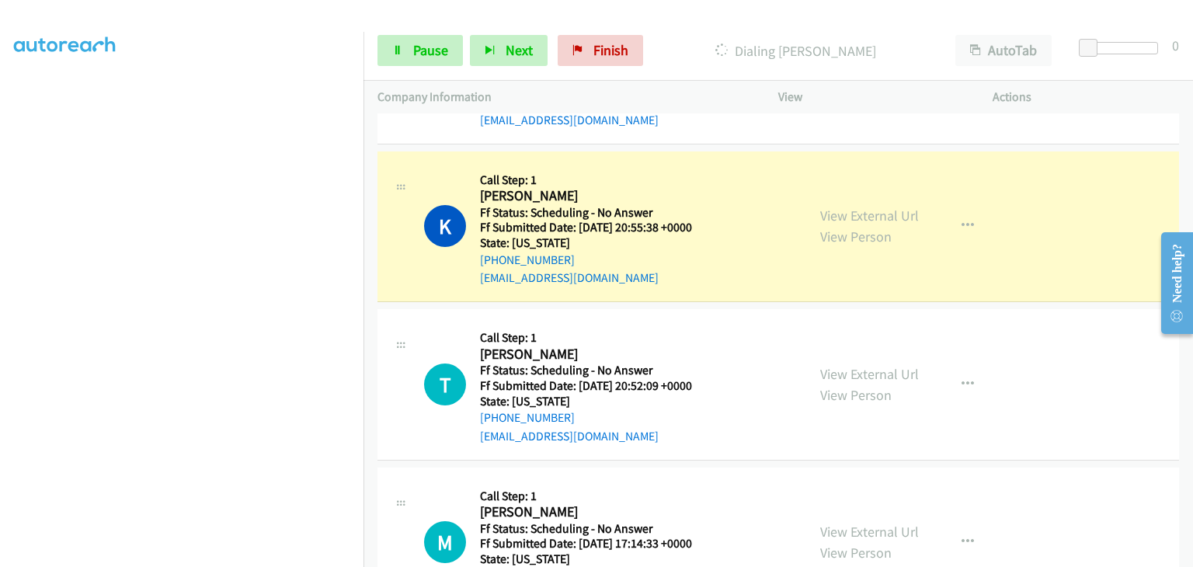
scroll to position [1847, 0]
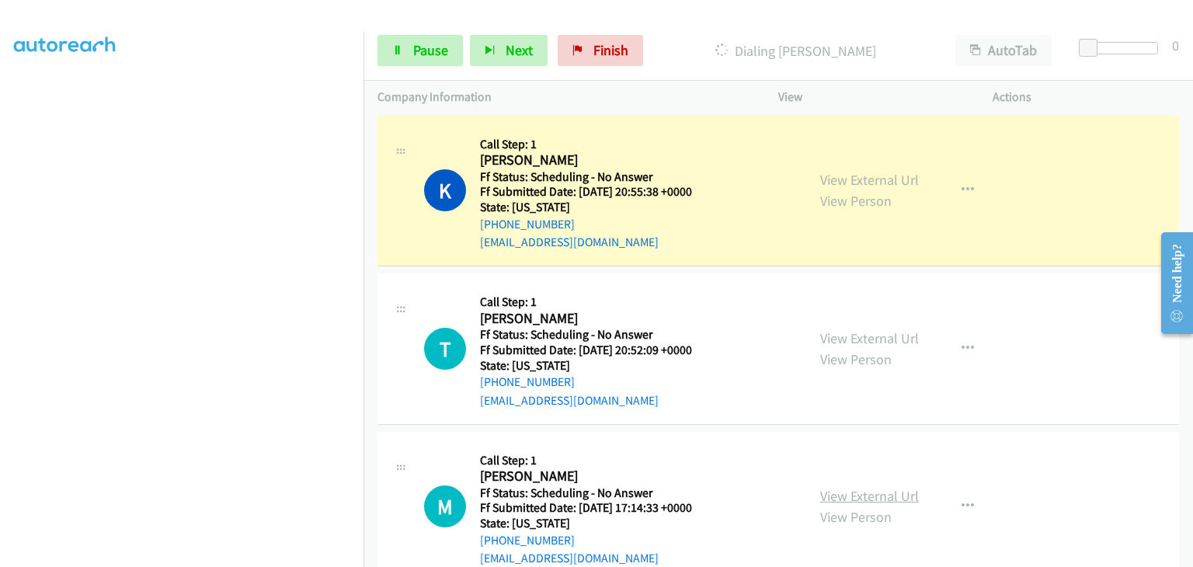
click at [895, 493] on link "View External Url" at bounding box center [869, 496] width 99 height 18
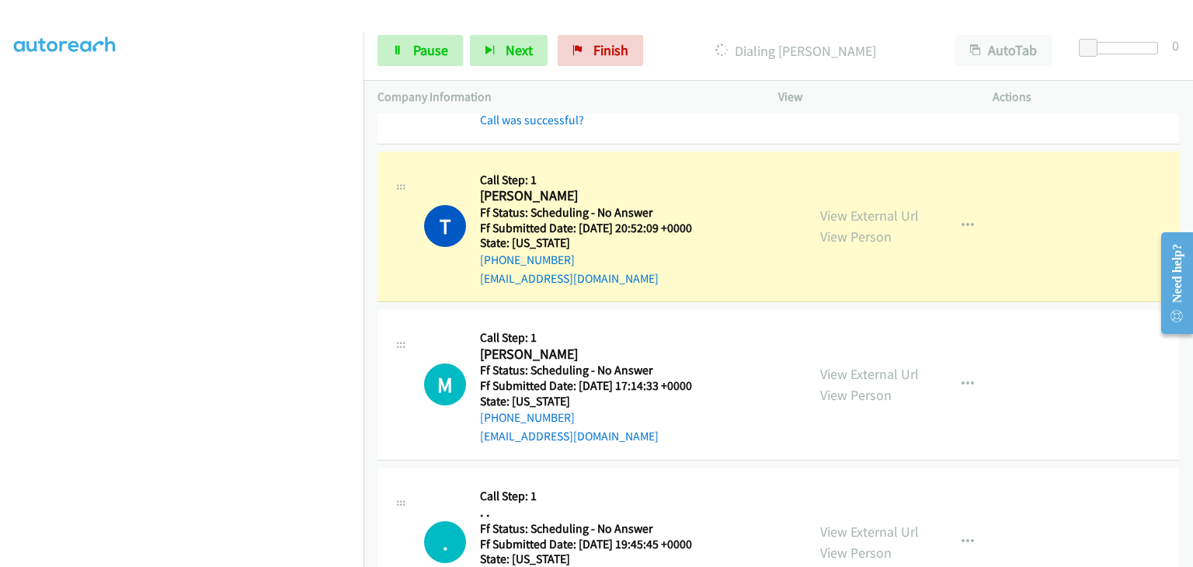
scroll to position [2080, 0]
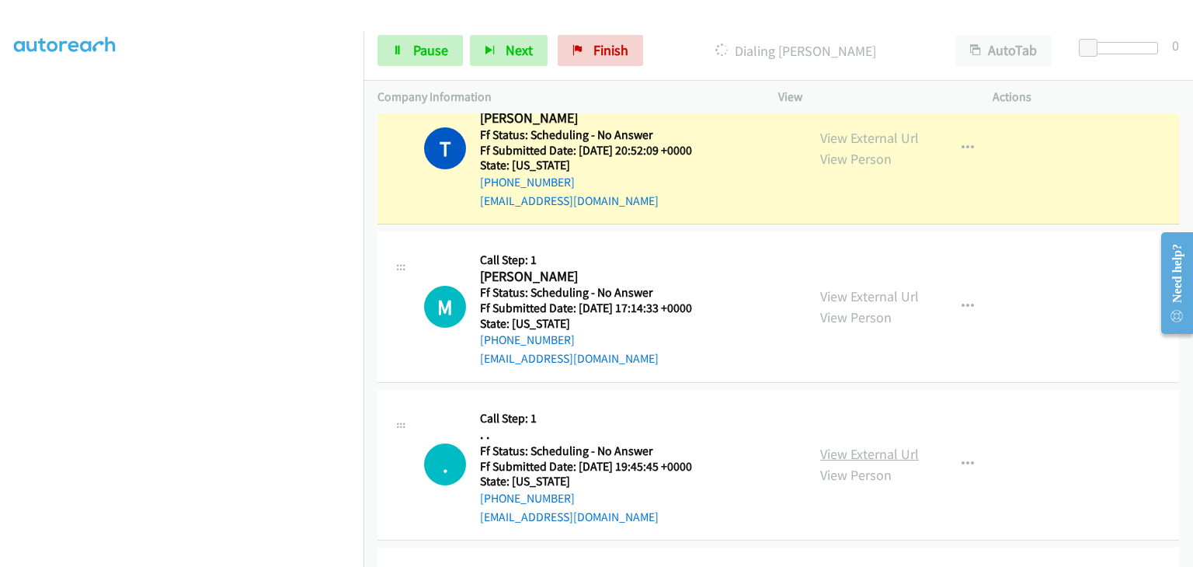
click at [833, 445] on link "View External Url" at bounding box center [869, 454] width 99 height 18
click at [961, 458] on icon "button" at bounding box center [967, 464] width 12 height 12
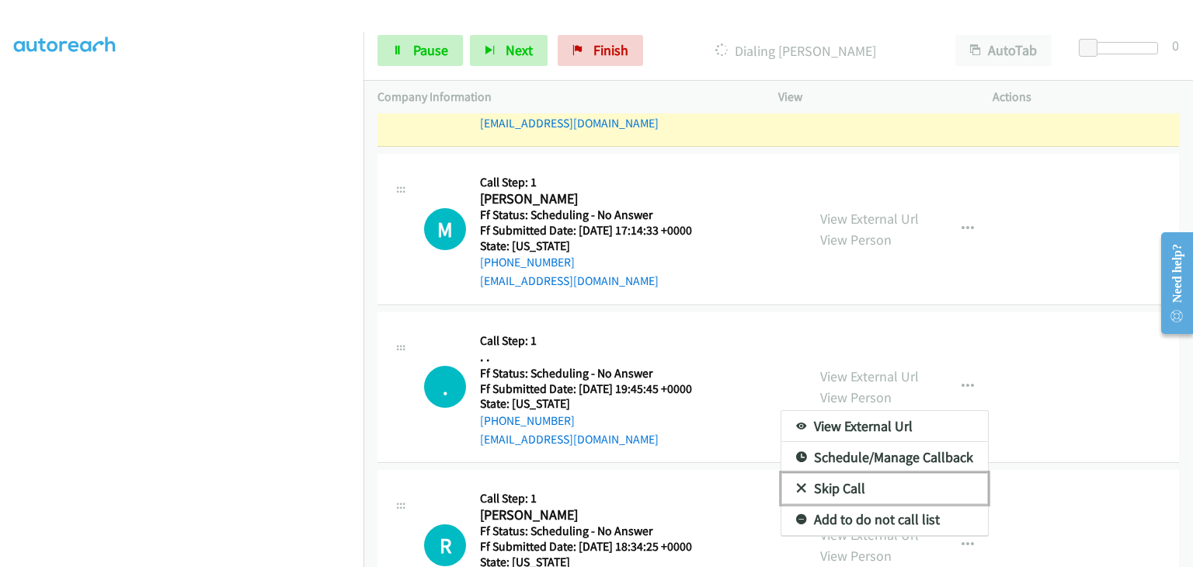
click at [841, 485] on link "Skip Call" at bounding box center [884, 488] width 207 height 31
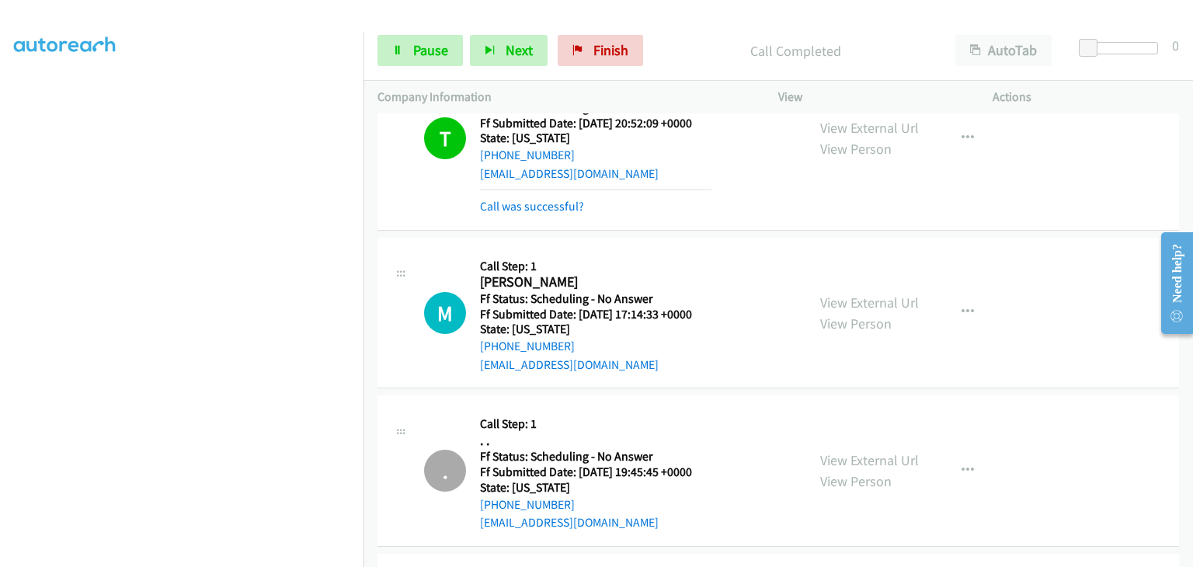
scroll to position [2080, 0]
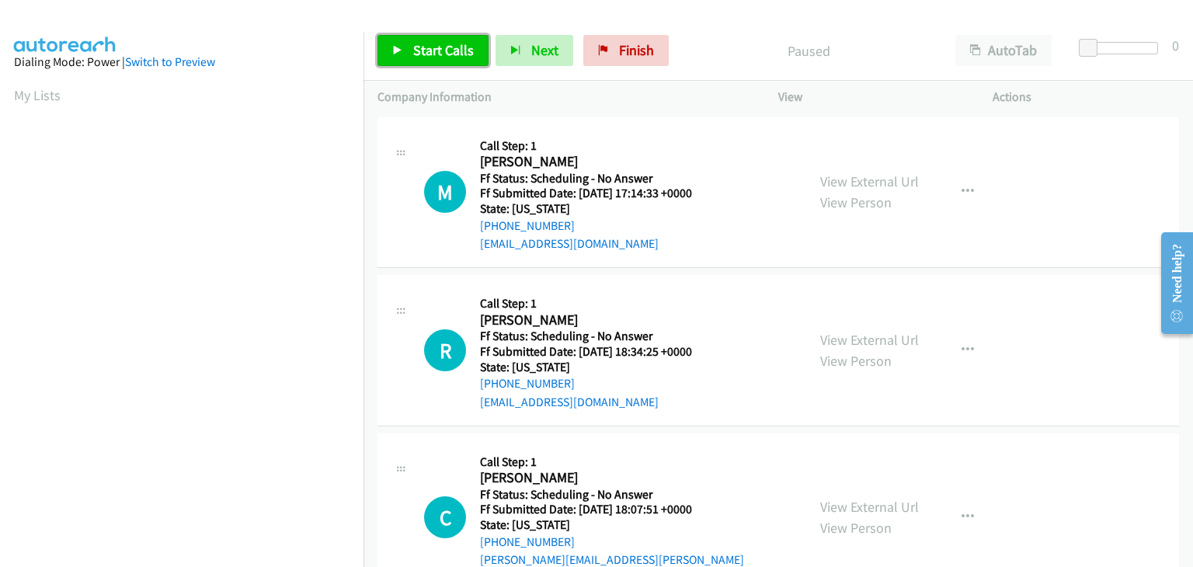
click at [447, 52] on span "Start Calls" at bounding box center [443, 50] width 61 height 18
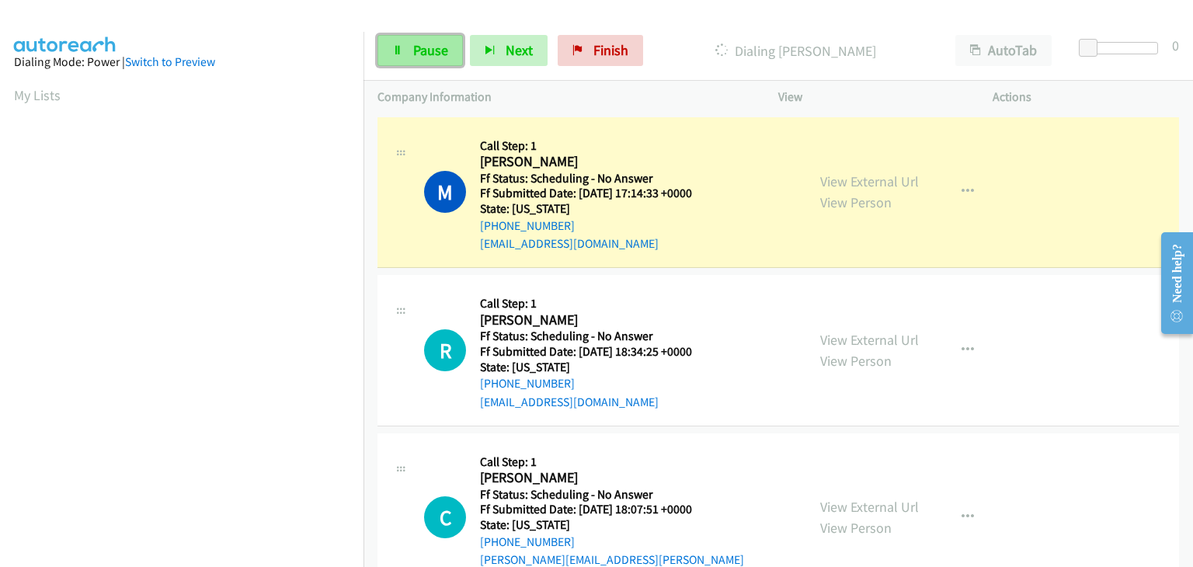
click at [436, 50] on span "Pause" at bounding box center [430, 50] width 35 height 18
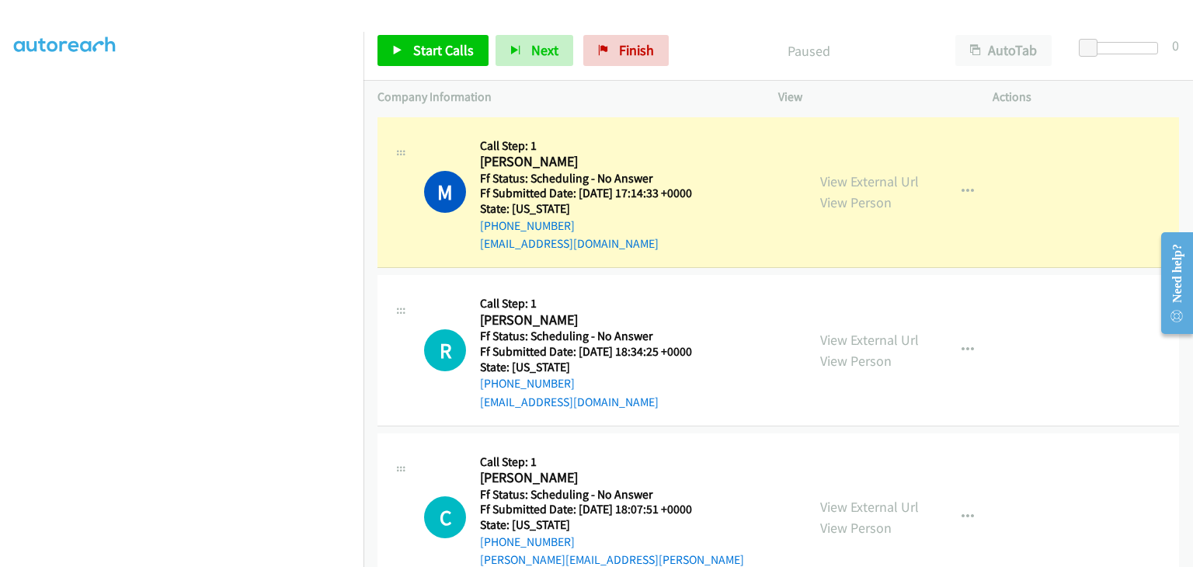
scroll to position [304, 0]
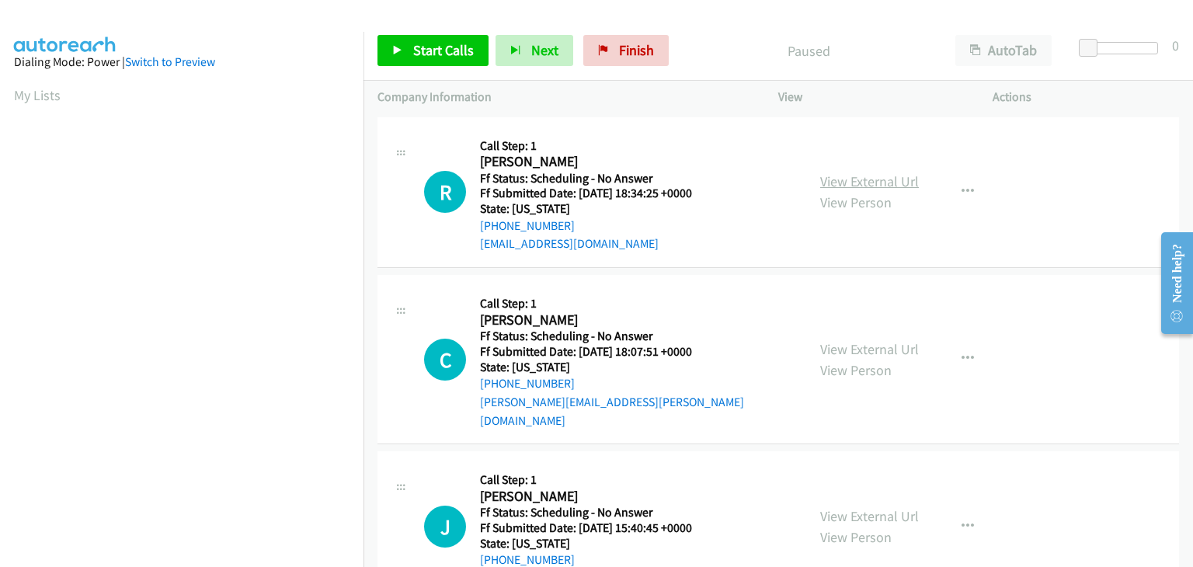
click at [882, 186] on link "View External Url" at bounding box center [869, 181] width 99 height 18
click at [419, 54] on span "Start Calls" at bounding box center [443, 50] width 61 height 18
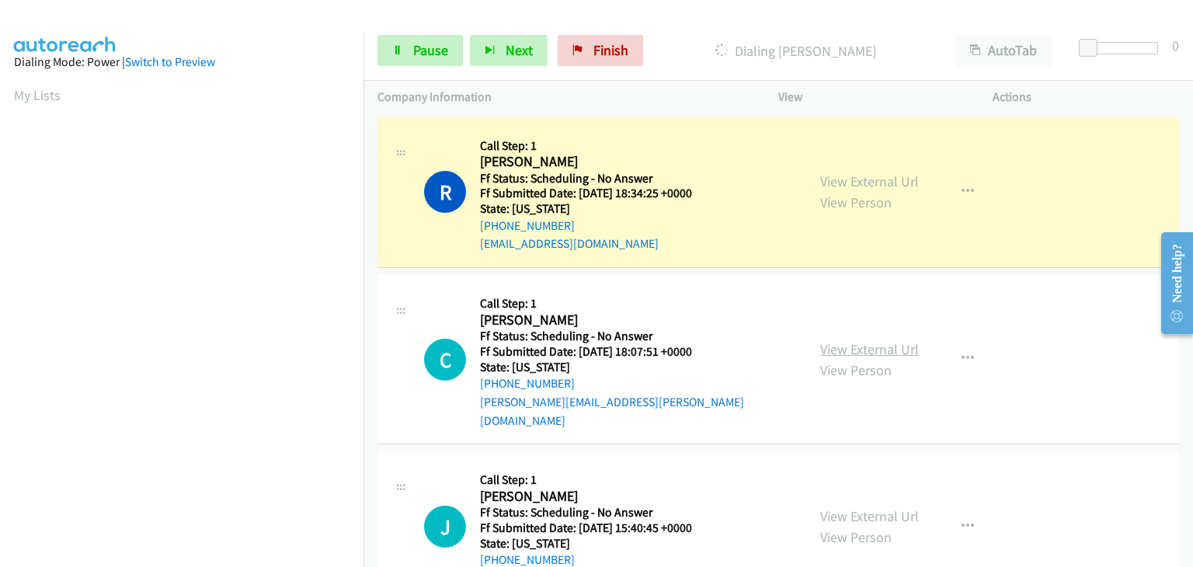
click at [858, 340] on link "View External Url" at bounding box center [869, 349] width 99 height 18
click at [840, 507] on link "View External Url" at bounding box center [869, 516] width 99 height 18
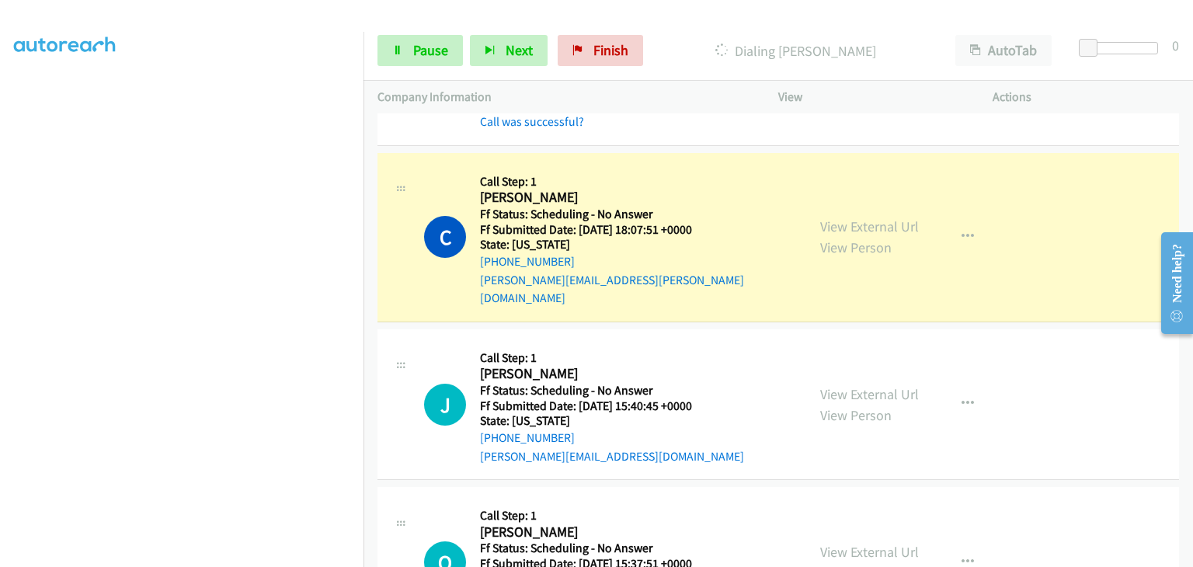
scroll to position [233, 0]
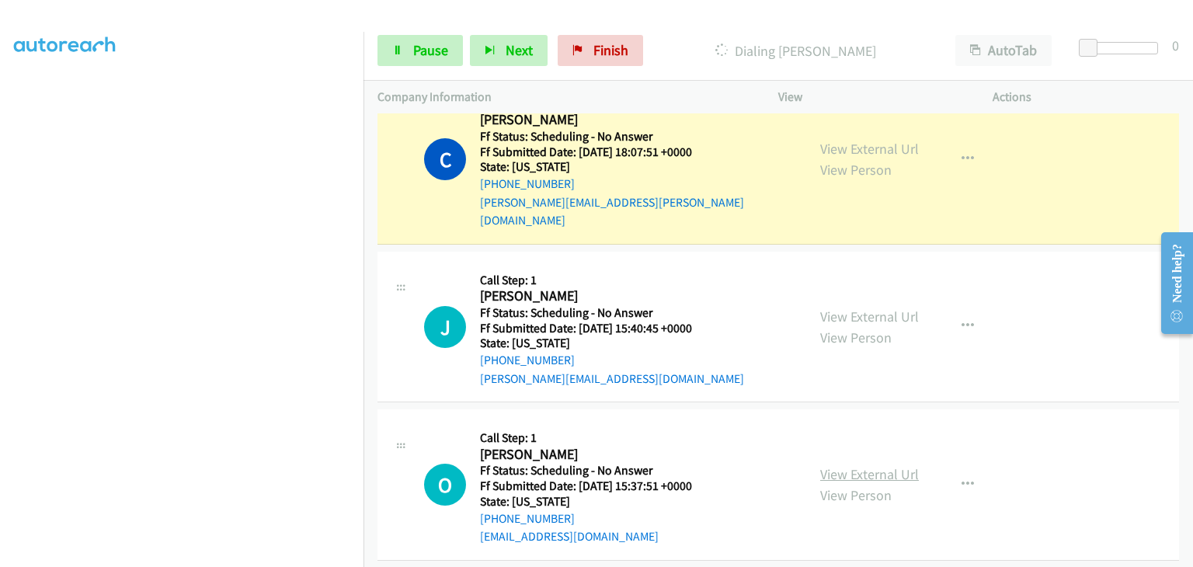
click at [847, 465] on link "View External Url" at bounding box center [869, 474] width 99 height 18
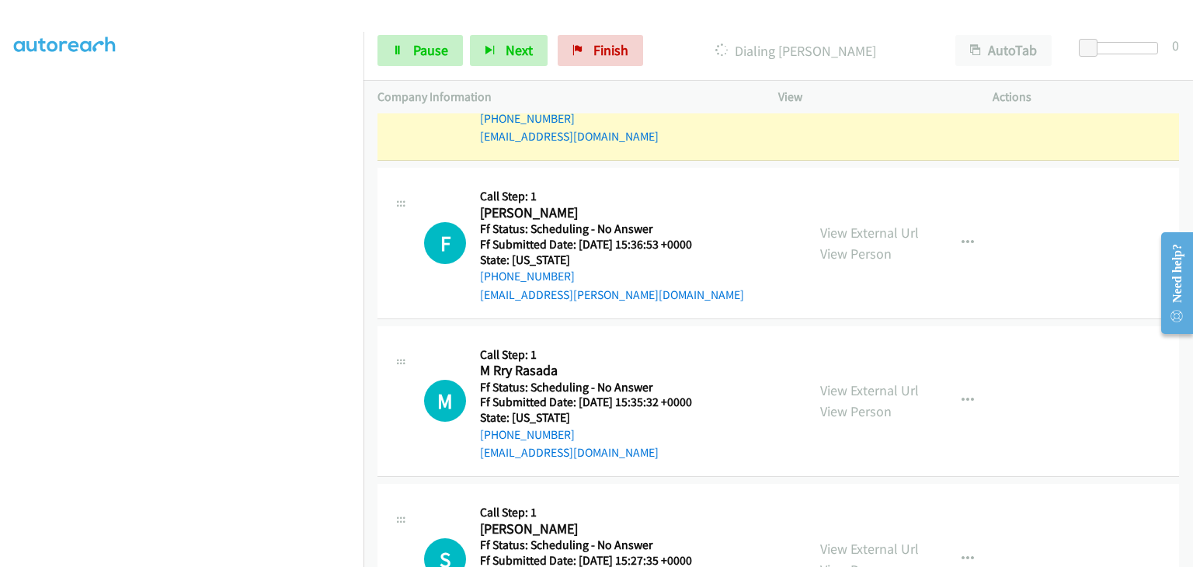
scroll to position [621, 0]
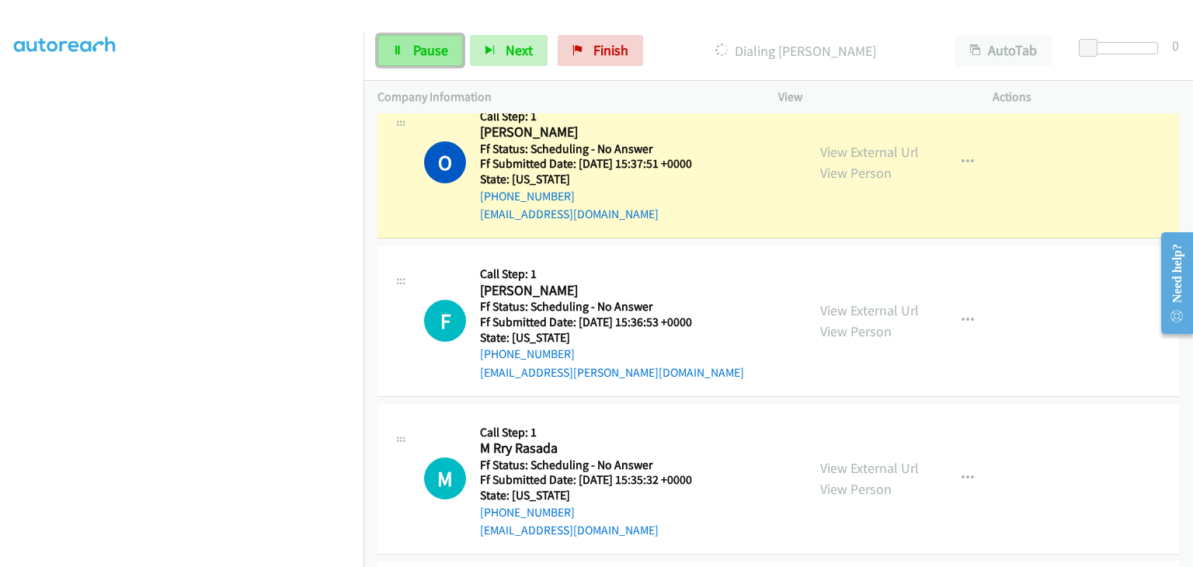
click at [429, 54] on span "Pause" at bounding box center [430, 50] width 35 height 18
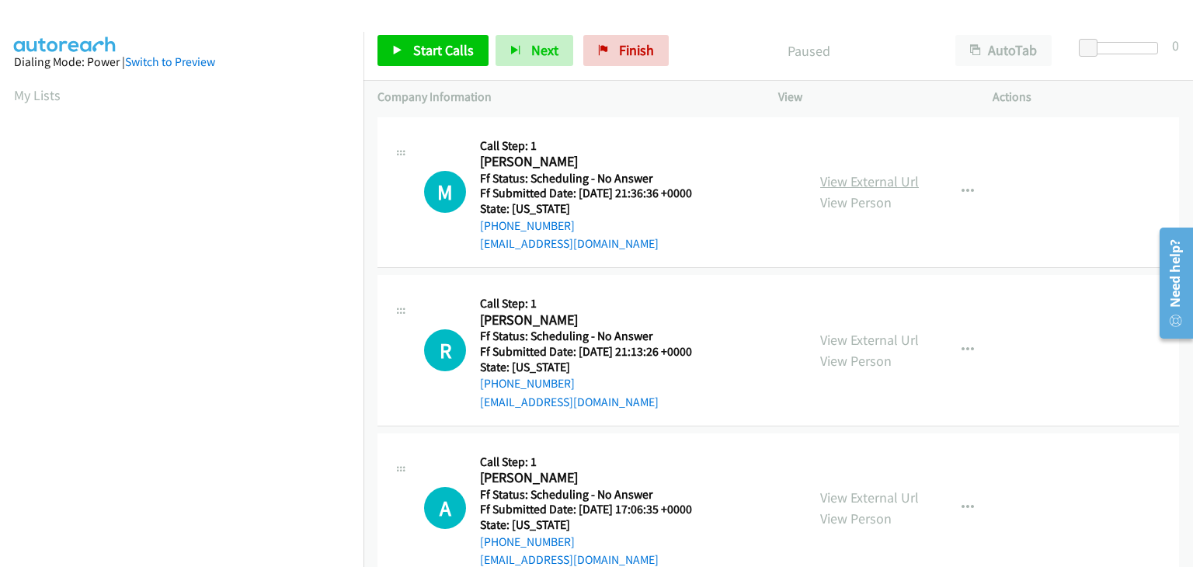
click at [833, 183] on link "View External Url" at bounding box center [869, 181] width 99 height 18
click at [870, 337] on link "View External Url" at bounding box center [869, 340] width 99 height 18
click at [438, 61] on link "Start Calls" at bounding box center [432, 50] width 111 height 31
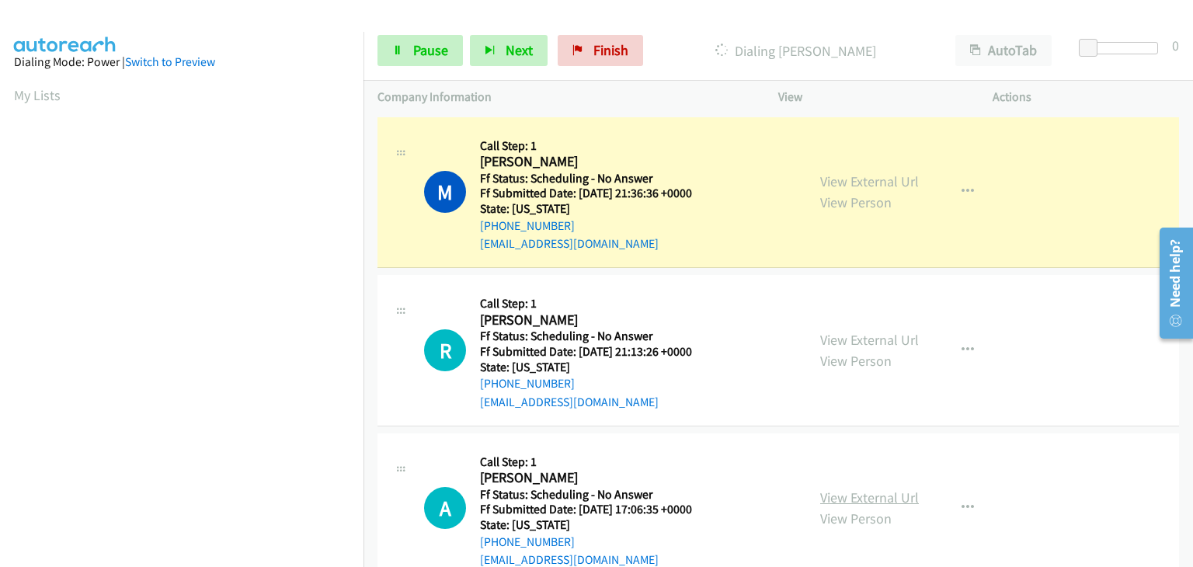
click at [857, 496] on link "View External Url" at bounding box center [869, 498] width 99 height 18
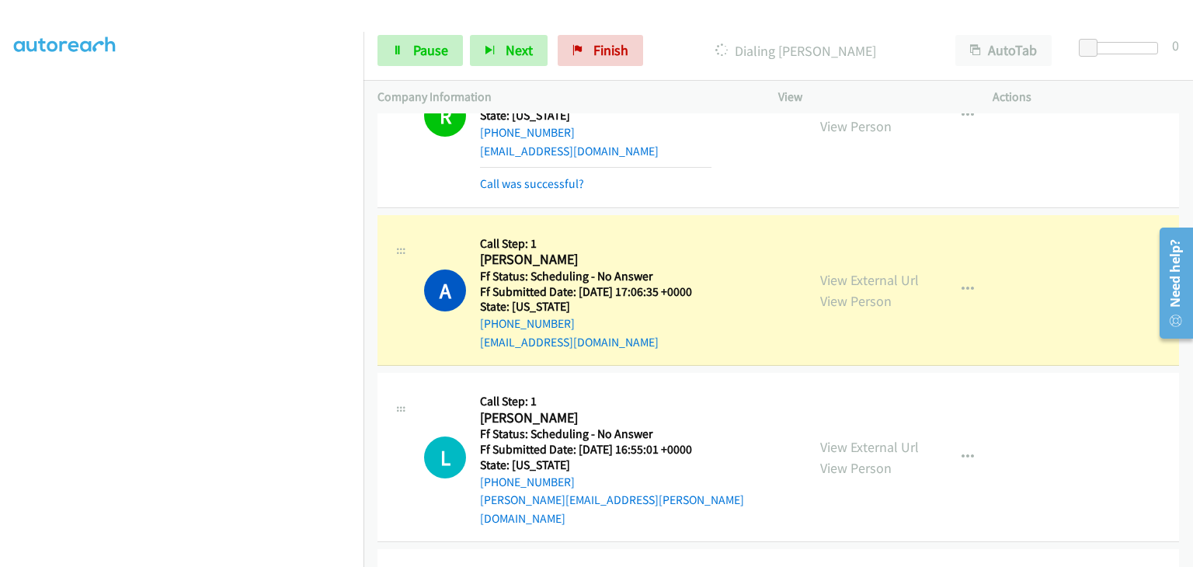
scroll to position [311, 0]
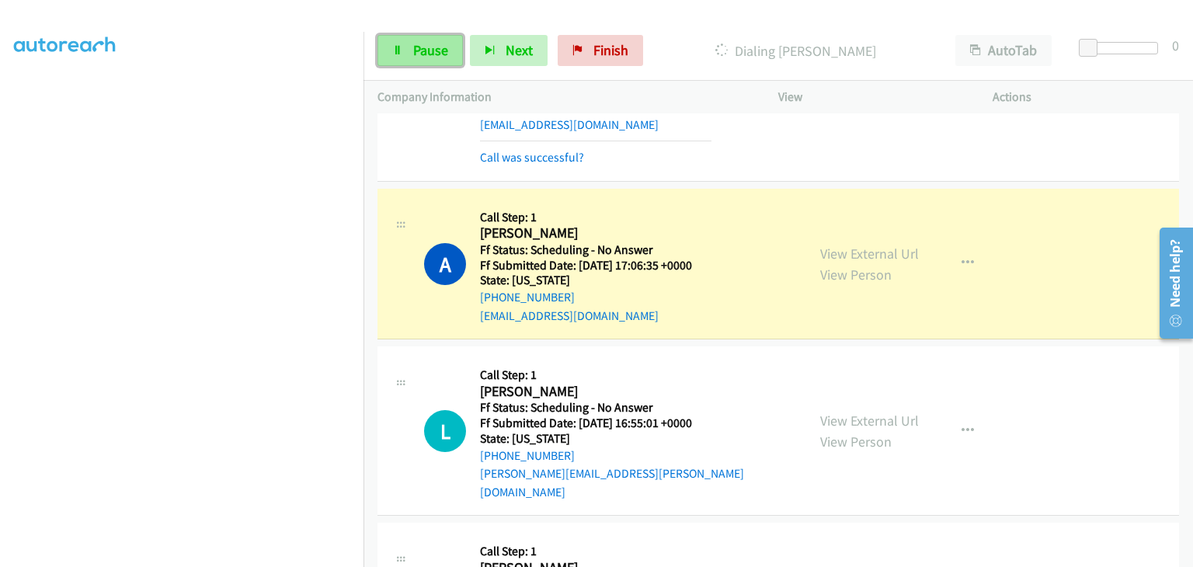
click at [449, 50] on link "Pause" at bounding box center [419, 50] width 85 height 31
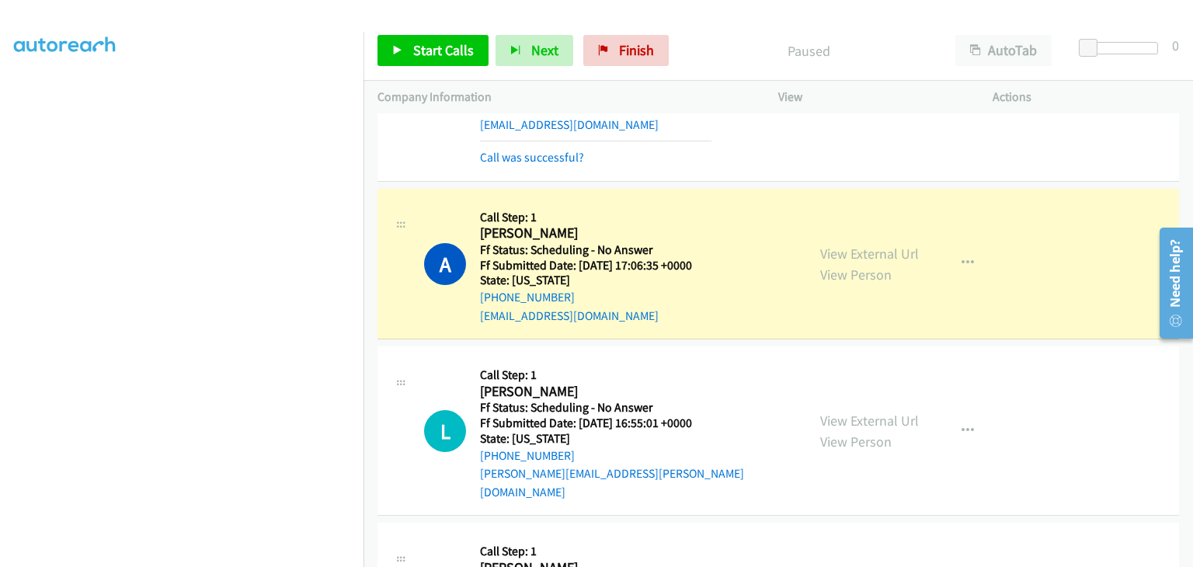
scroll to position [304, 0]
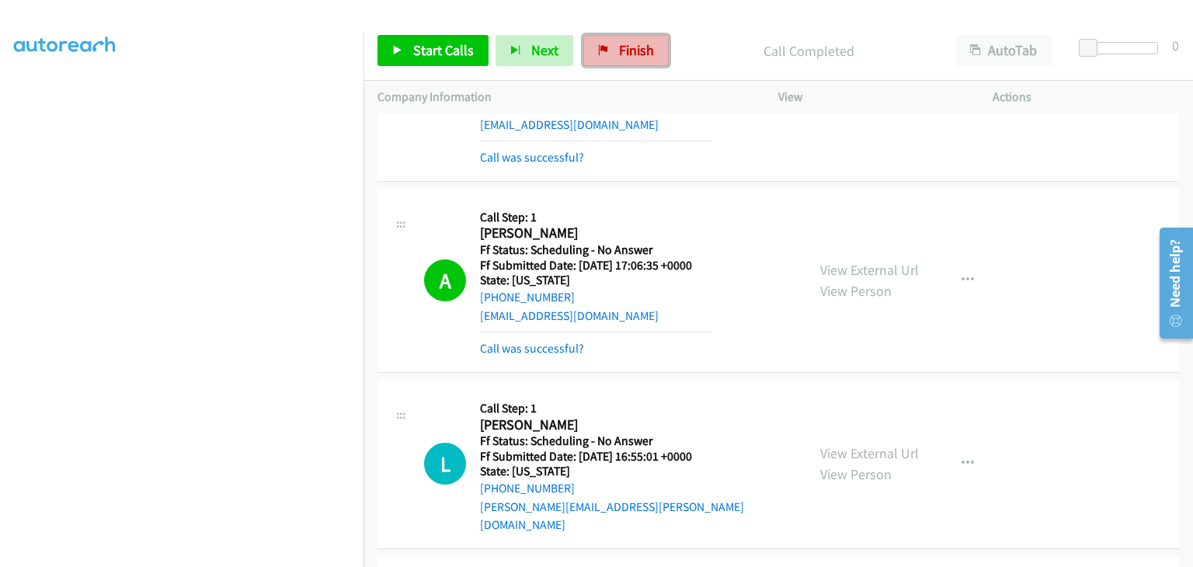
click at [619, 56] on span "Finish" at bounding box center [636, 50] width 35 height 18
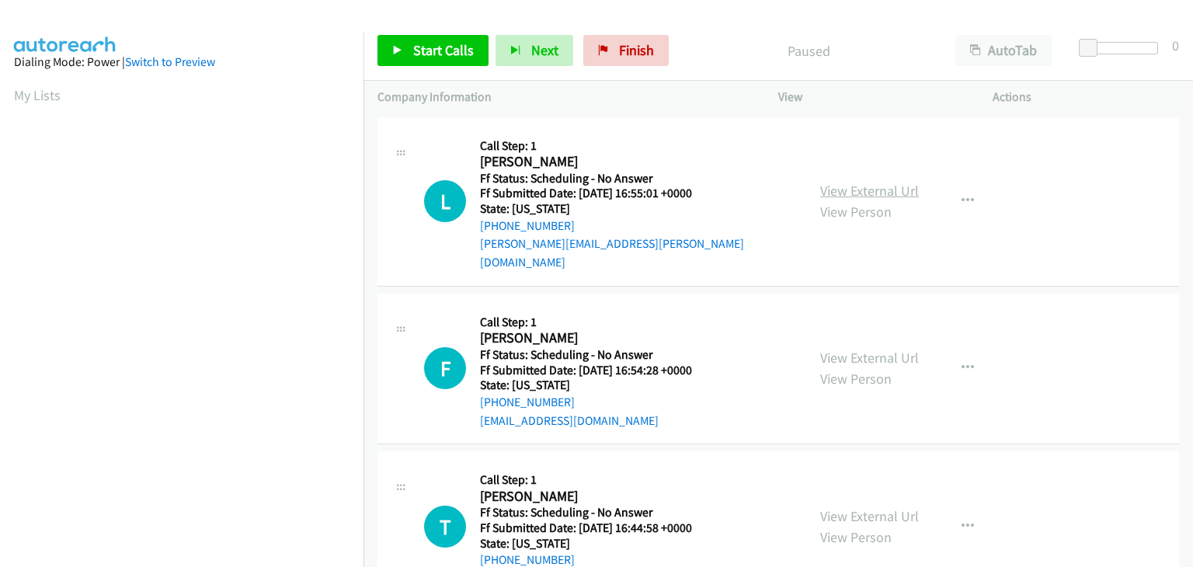
click at [888, 189] on link "View External Url" at bounding box center [869, 191] width 99 height 18
click at [410, 40] on link "Start Calls" at bounding box center [432, 50] width 111 height 31
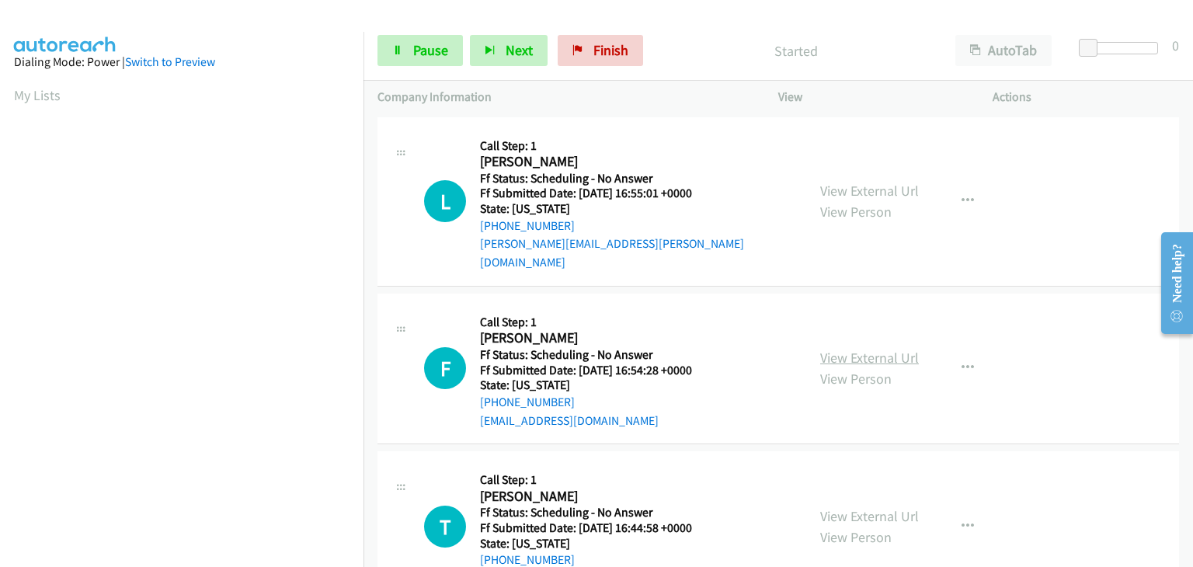
click at [884, 349] on link "View External Url" at bounding box center [869, 358] width 99 height 18
click at [857, 507] on link "View External Url" at bounding box center [869, 516] width 99 height 18
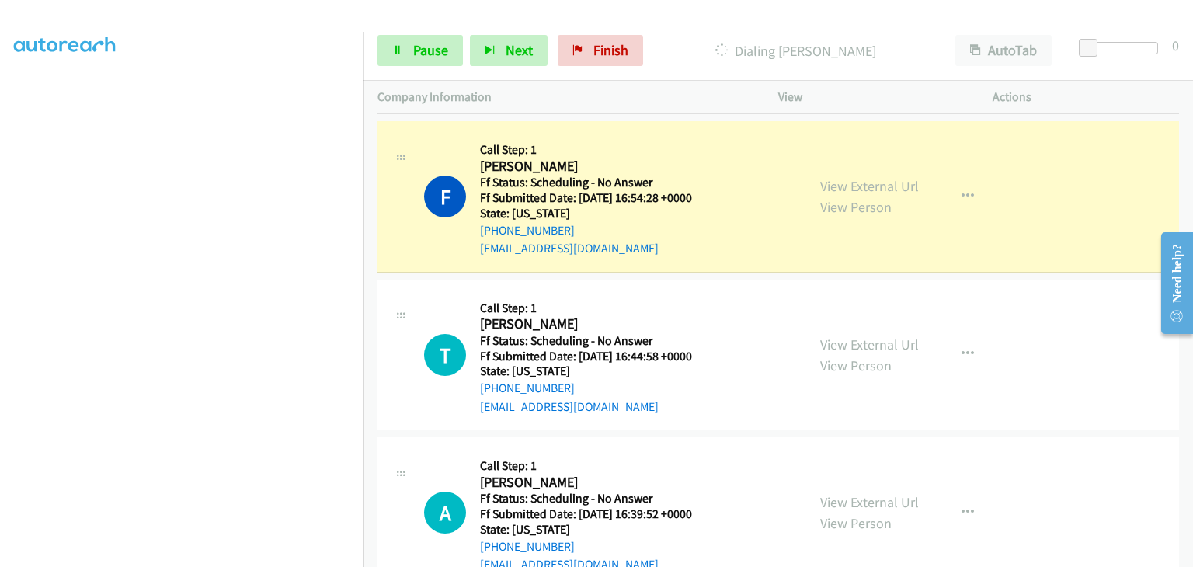
scroll to position [233, 0]
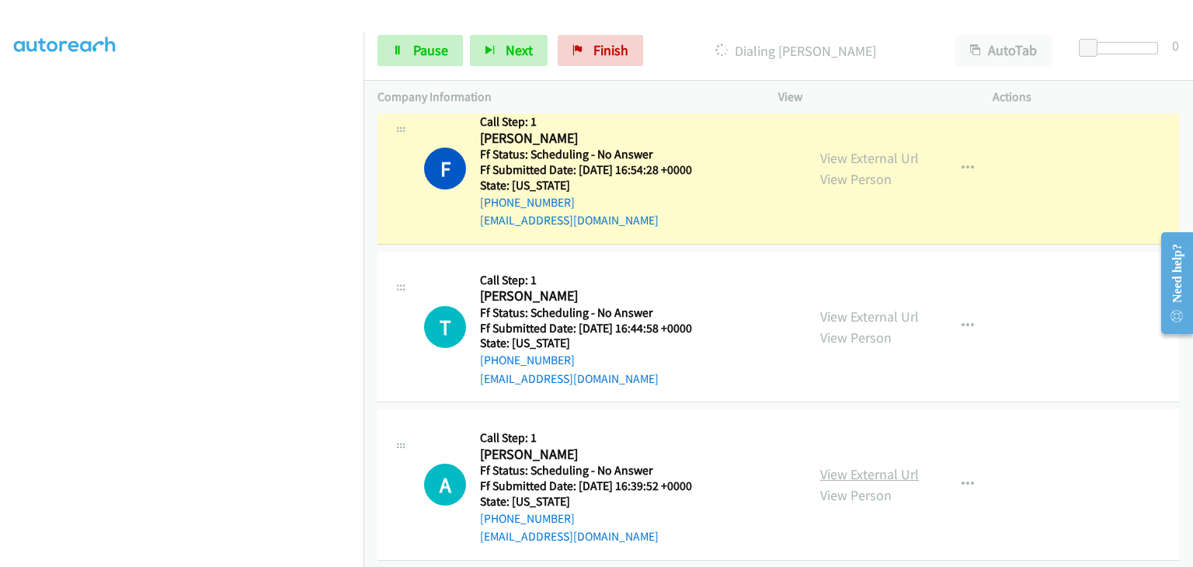
click at [857, 465] on link "View External Url" at bounding box center [869, 474] width 99 height 18
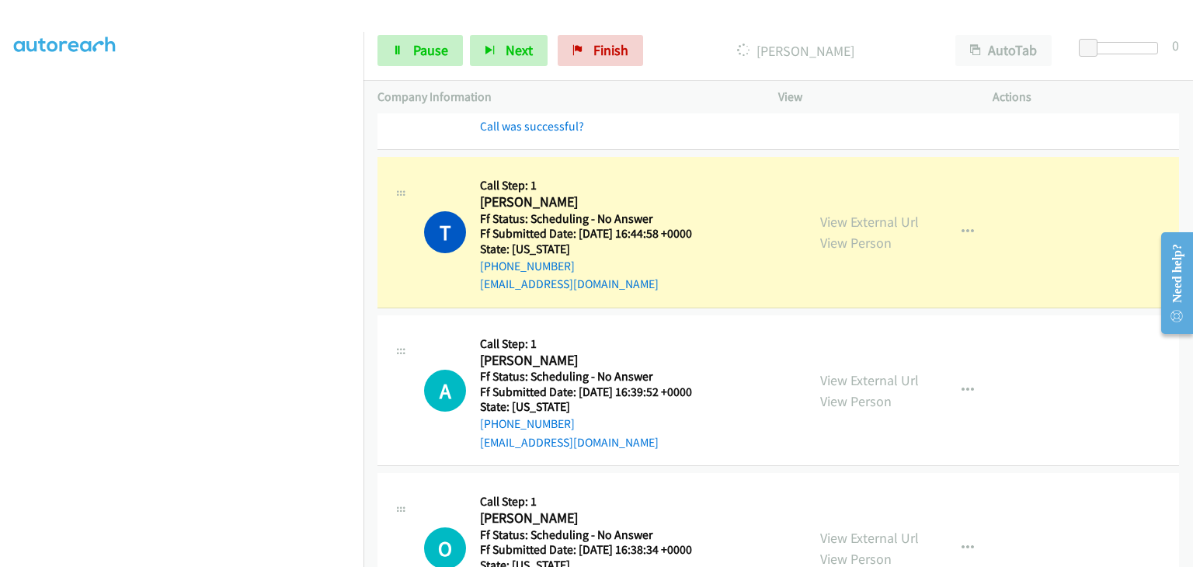
scroll to position [388, 0]
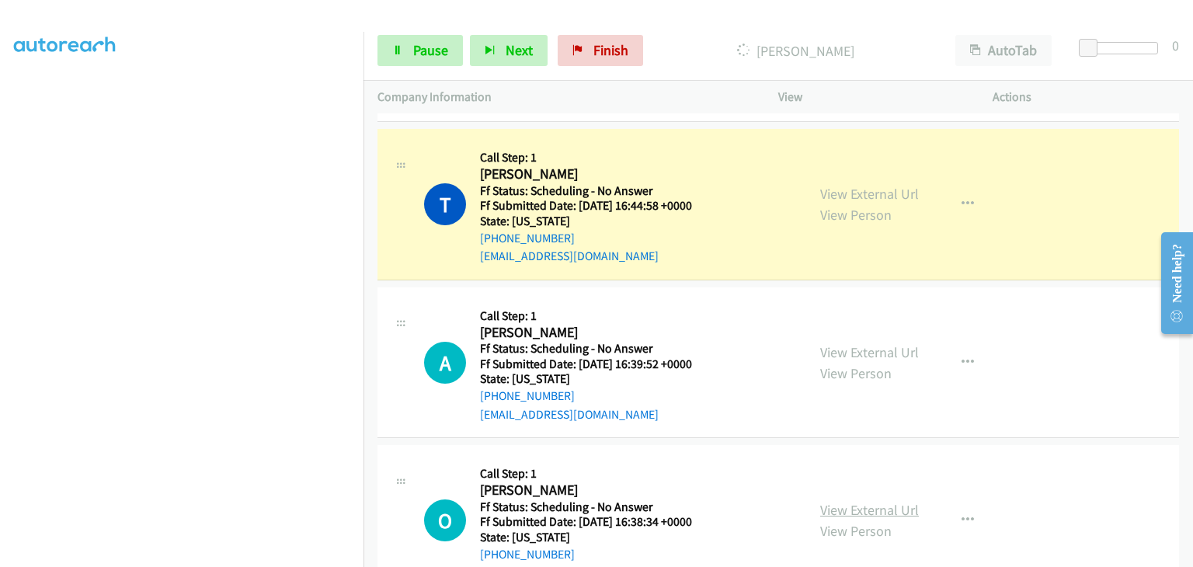
click at [847, 501] on link "View External Url" at bounding box center [869, 510] width 99 height 18
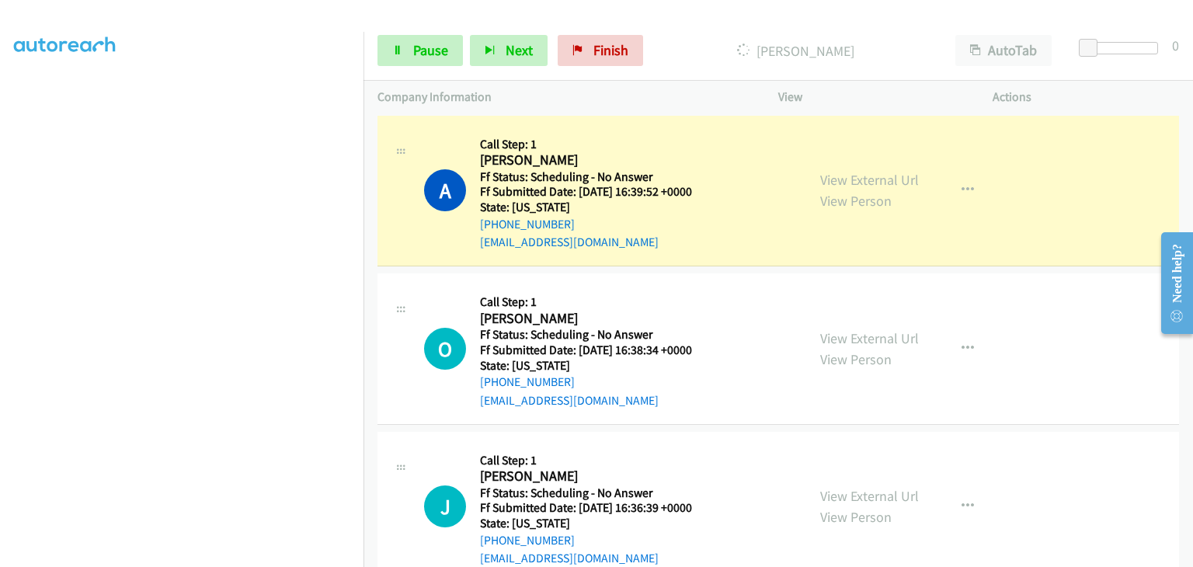
scroll to position [621, 0]
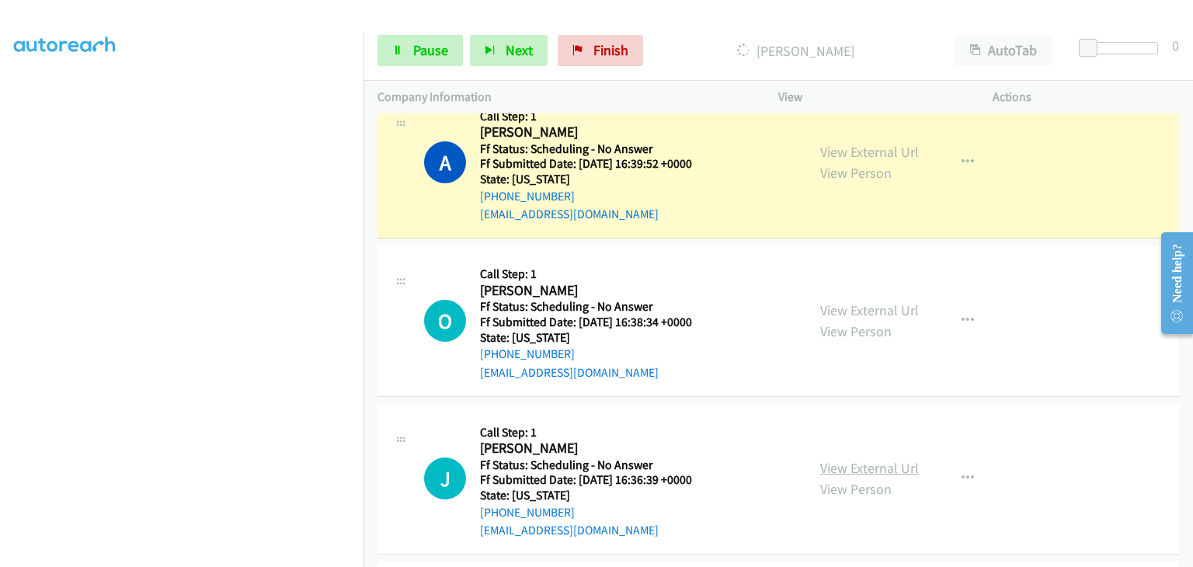
click at [834, 459] on link "View External Url" at bounding box center [869, 468] width 99 height 18
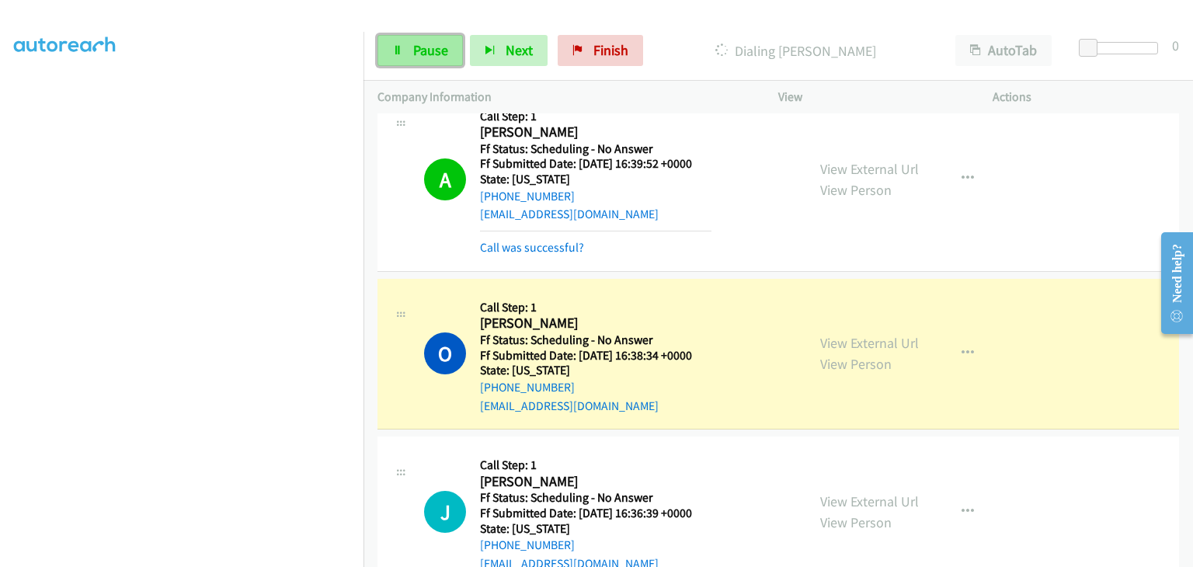
click at [421, 47] on span "Pause" at bounding box center [430, 50] width 35 height 18
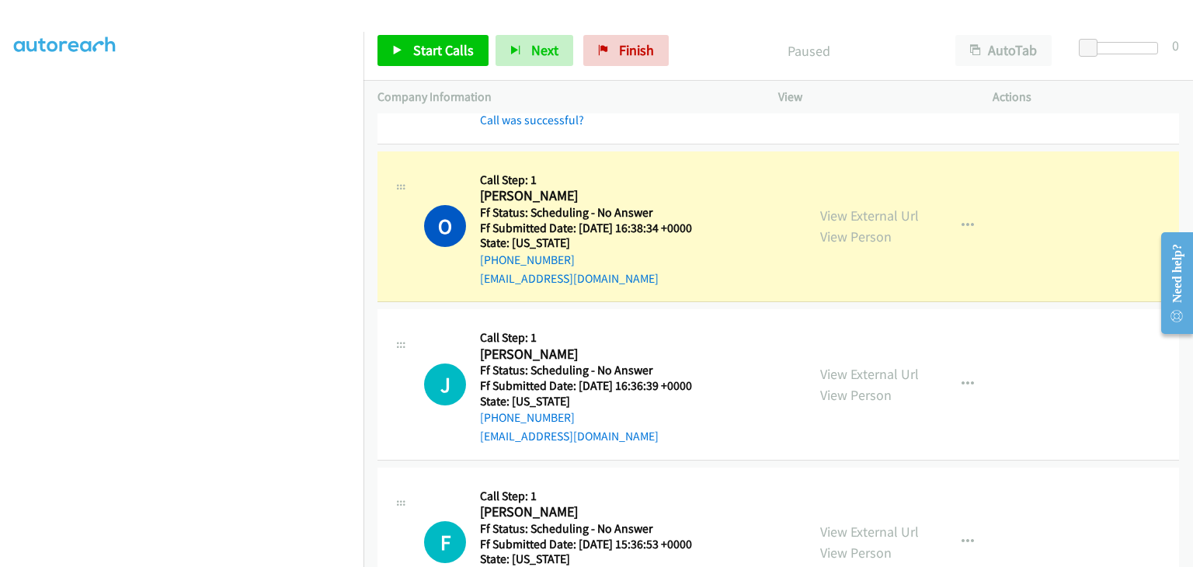
scroll to position [777, 0]
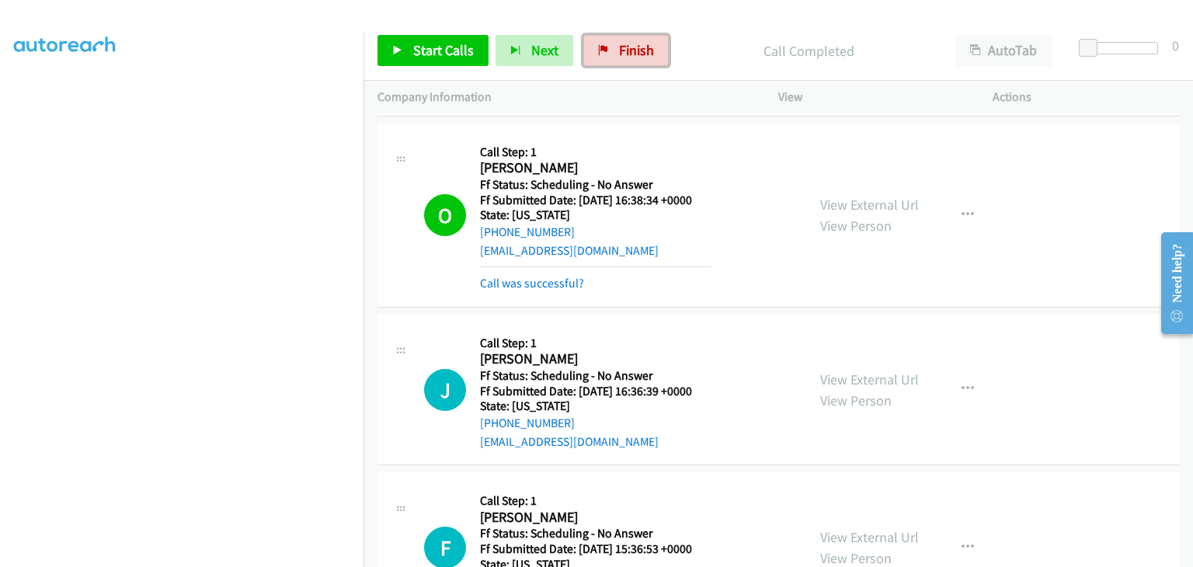
click at [628, 61] on link "Finish" at bounding box center [625, 50] width 85 height 31
